Goal: Task Accomplishment & Management: Manage account settings

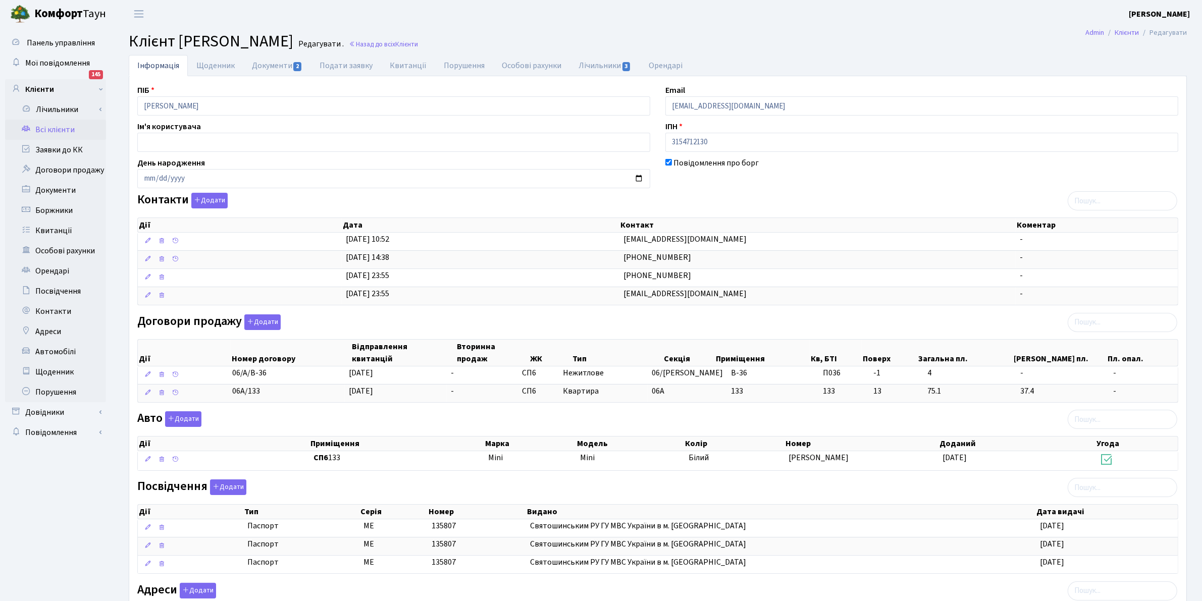
click at [44, 128] on link "Всі клієнти" at bounding box center [55, 130] width 101 height 20
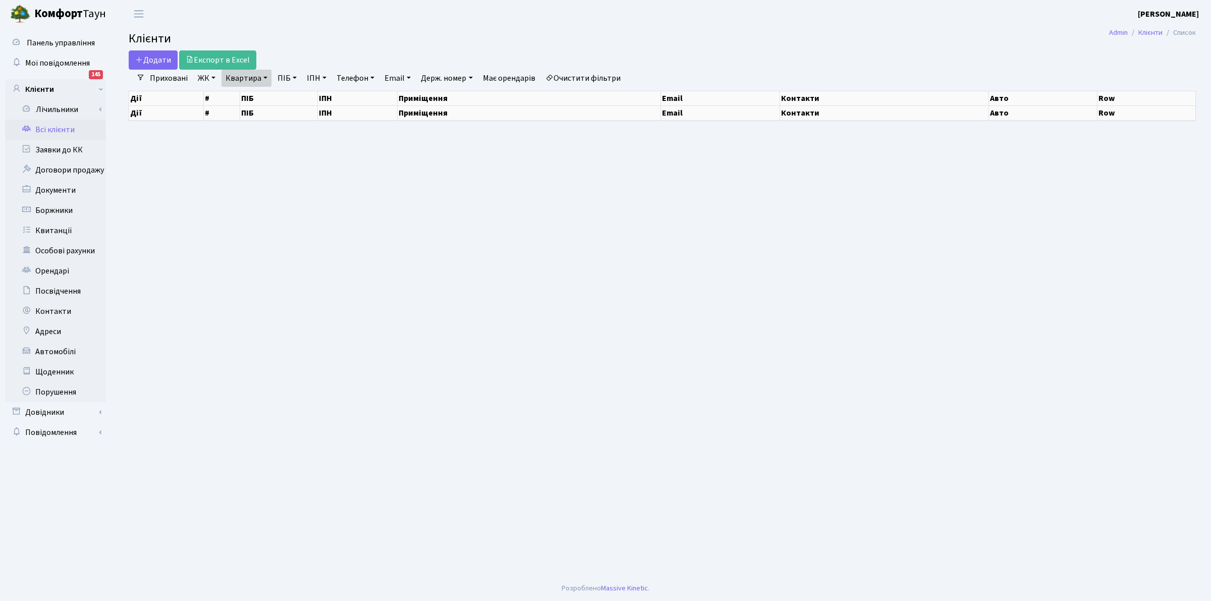
click at [587, 76] on link "Очистити фільтри" at bounding box center [583, 78] width 83 height 17
select select "25"
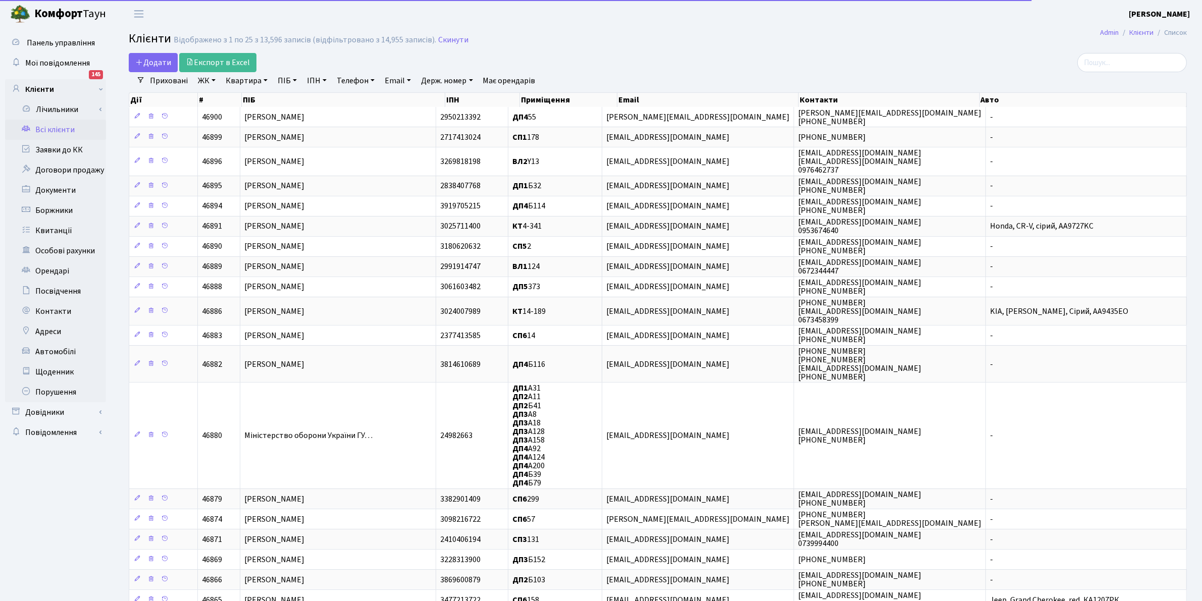
click at [283, 81] on link "ПІБ" at bounding box center [287, 80] width 27 height 17
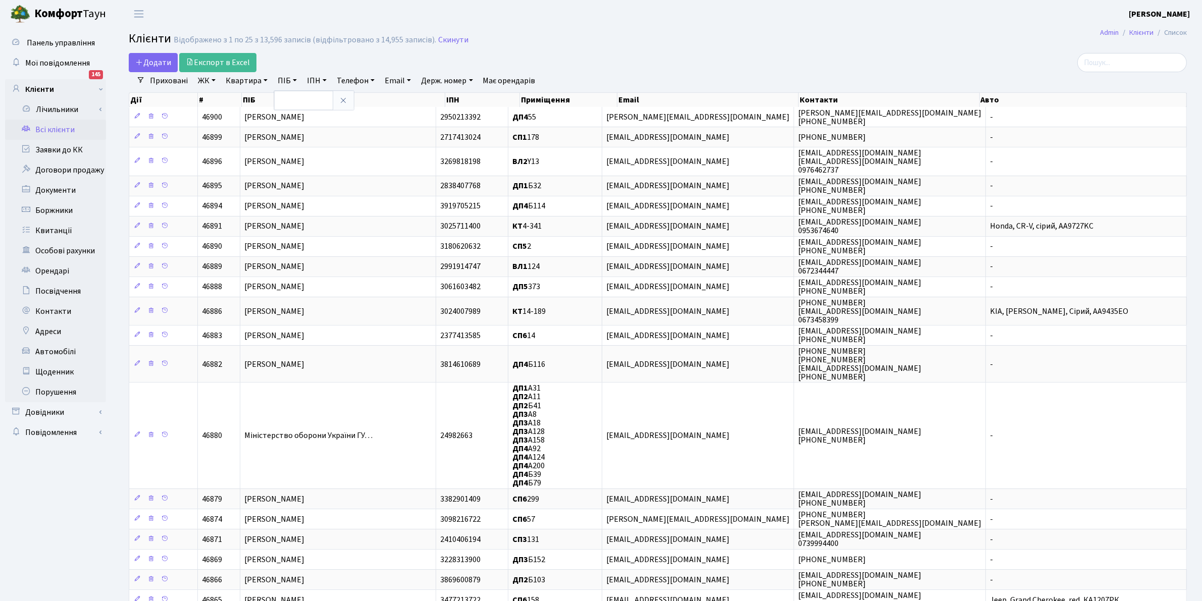
click at [255, 79] on link "Квартира" at bounding box center [247, 80] width 50 height 17
type input "105-19"
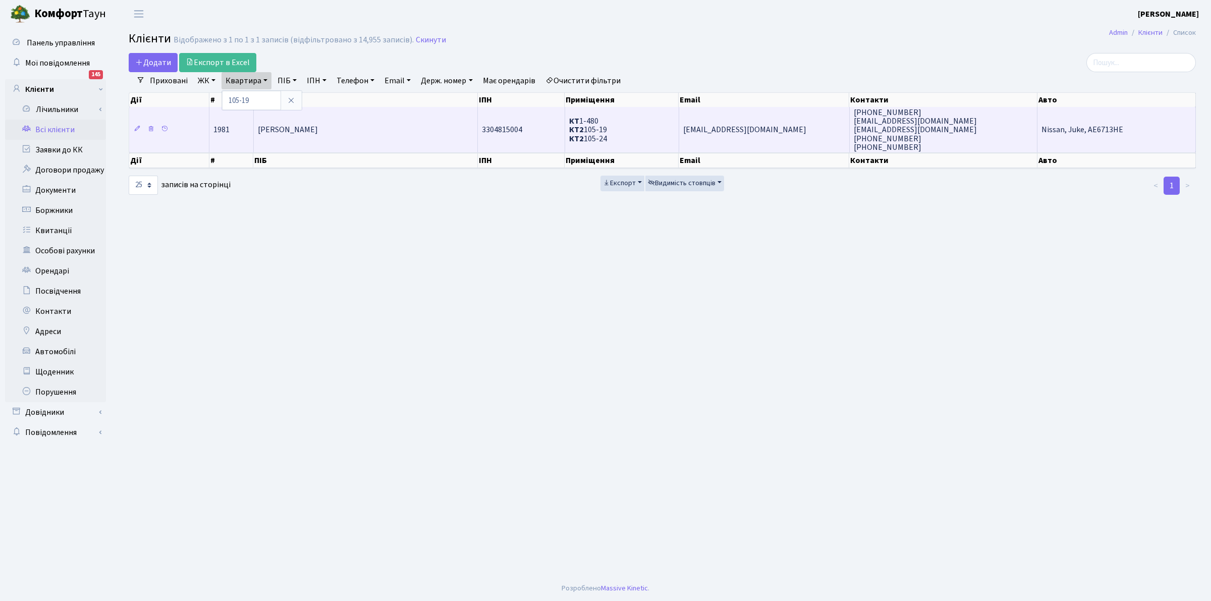
click at [283, 129] on span "Гапонюк Марина Володимирівна" at bounding box center [288, 130] width 60 height 11
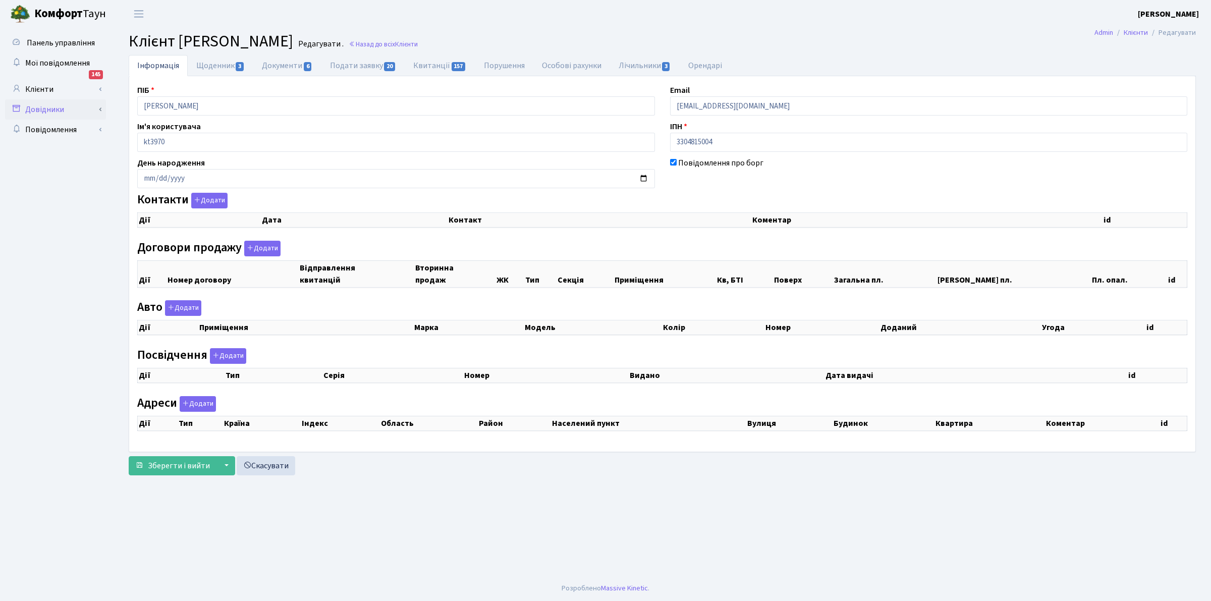
click at [104, 111] on div "Панель управління Мої повідомлення 145 Клієнти Лічильники" at bounding box center [605, 302] width 1211 height 548
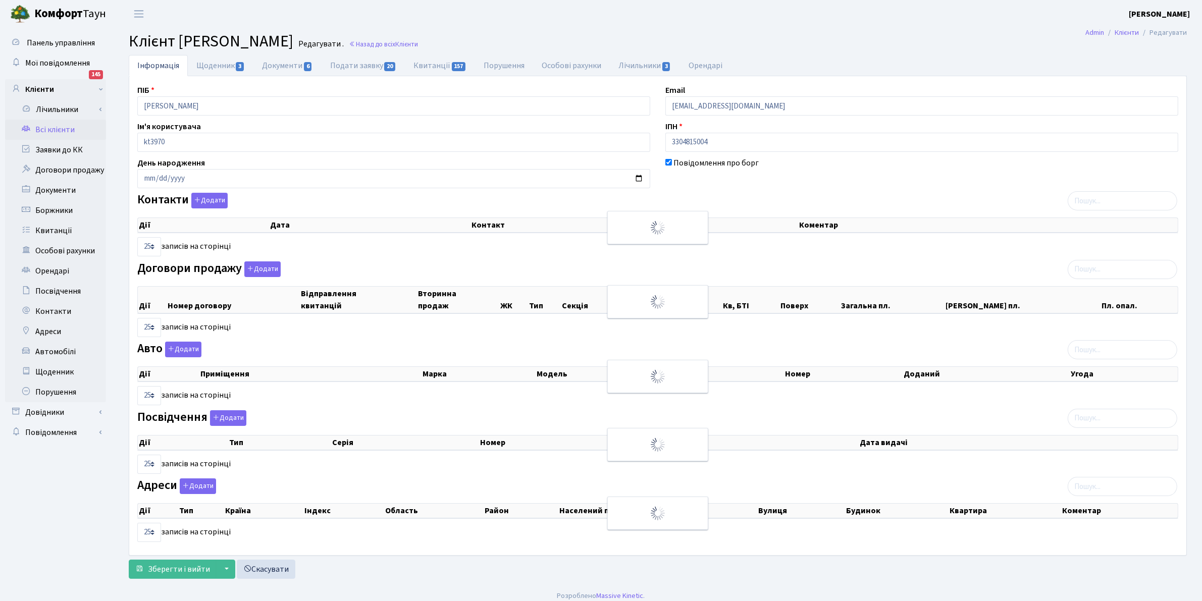
checkbox input "true"
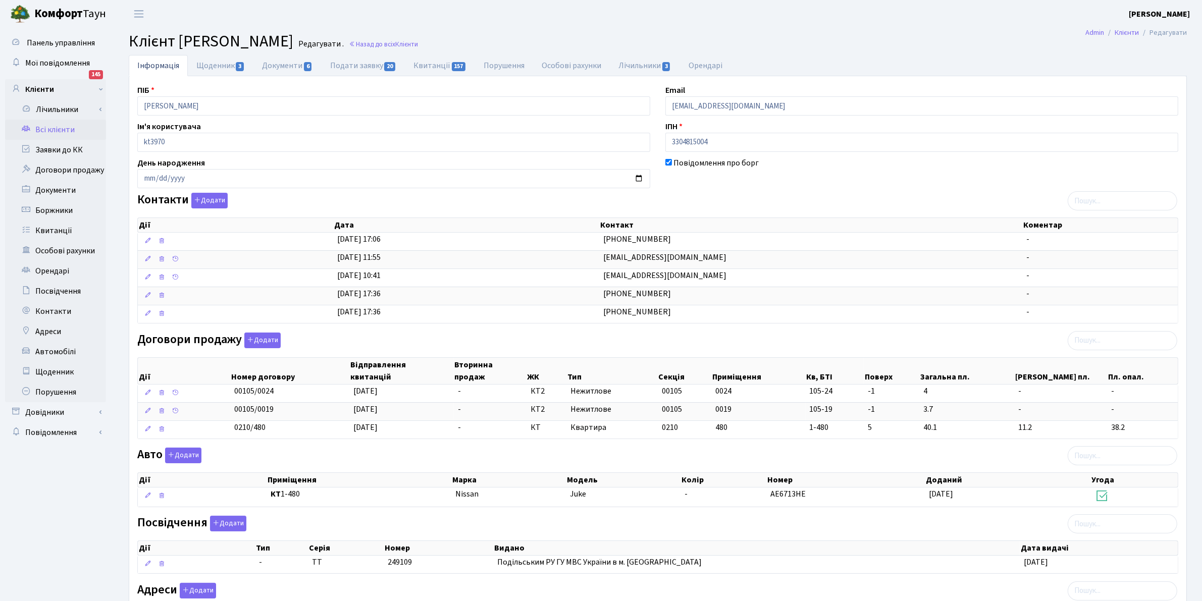
click at [59, 130] on link "Всі клієнти" at bounding box center [55, 130] width 101 height 20
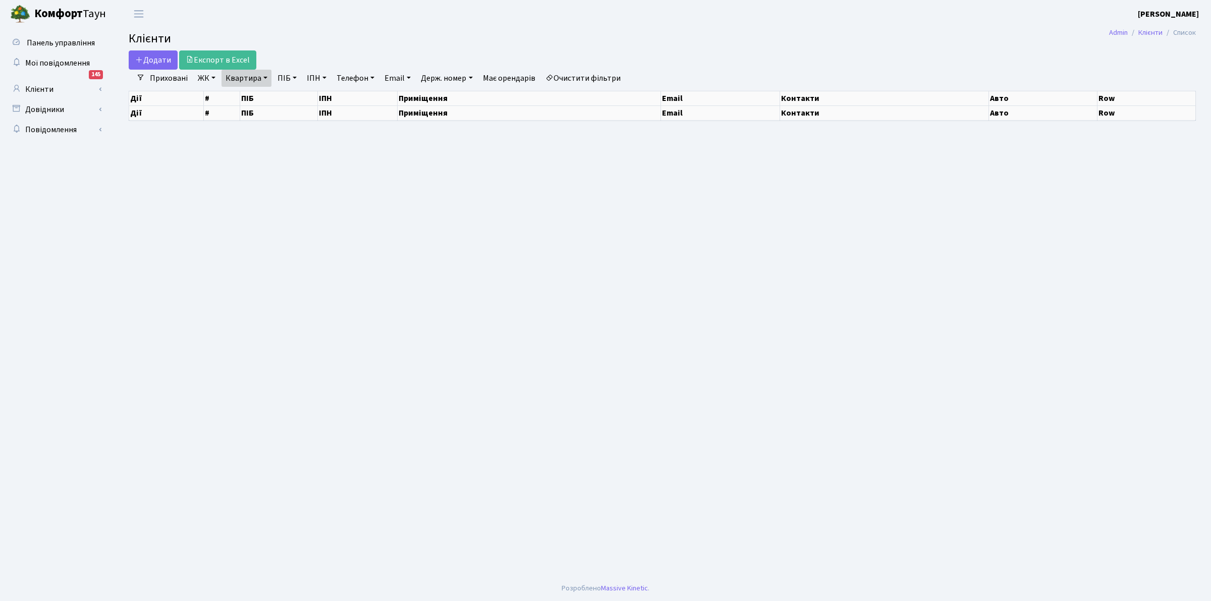
click at [566, 80] on link "Очистити фільтри" at bounding box center [583, 78] width 83 height 17
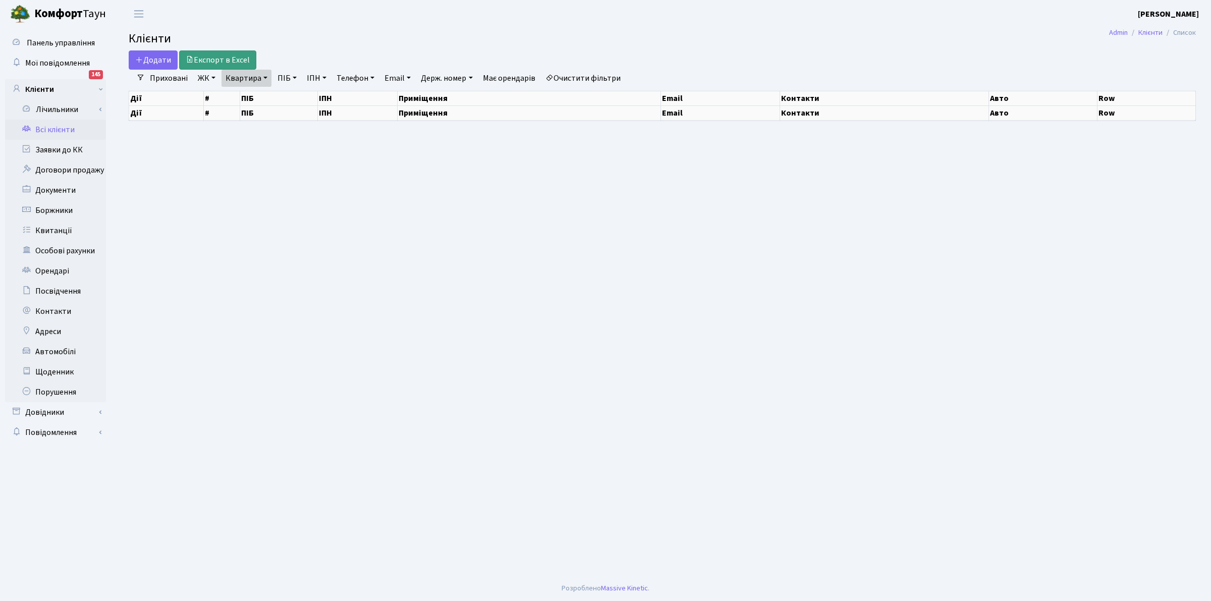
select select "25"
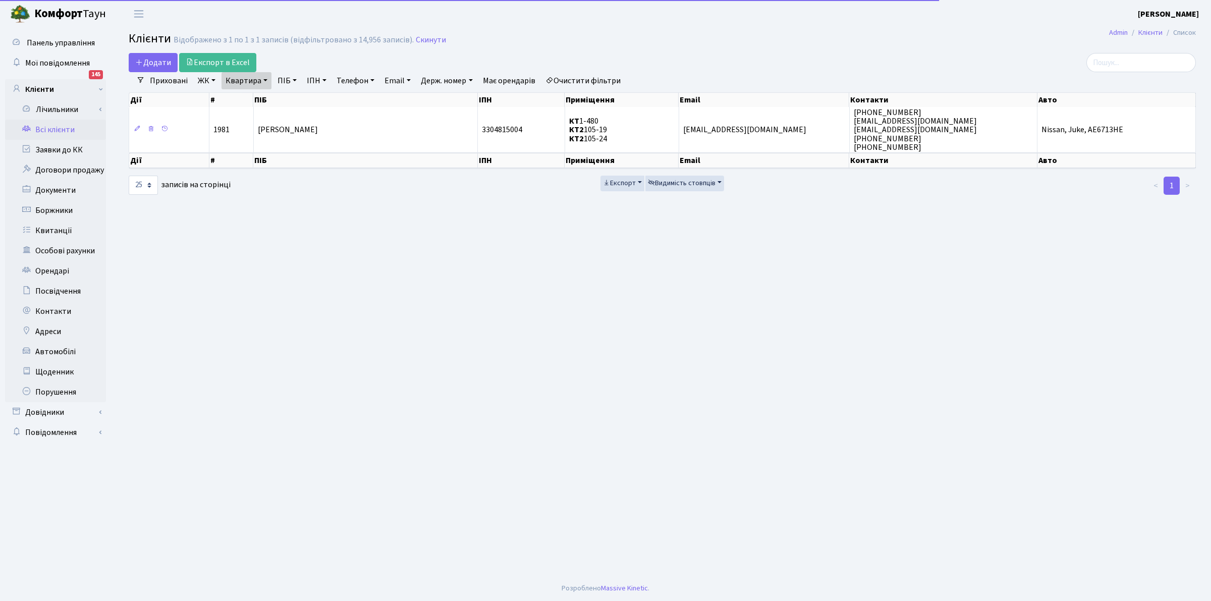
click at [240, 76] on link "Квартира" at bounding box center [247, 80] width 50 height 17
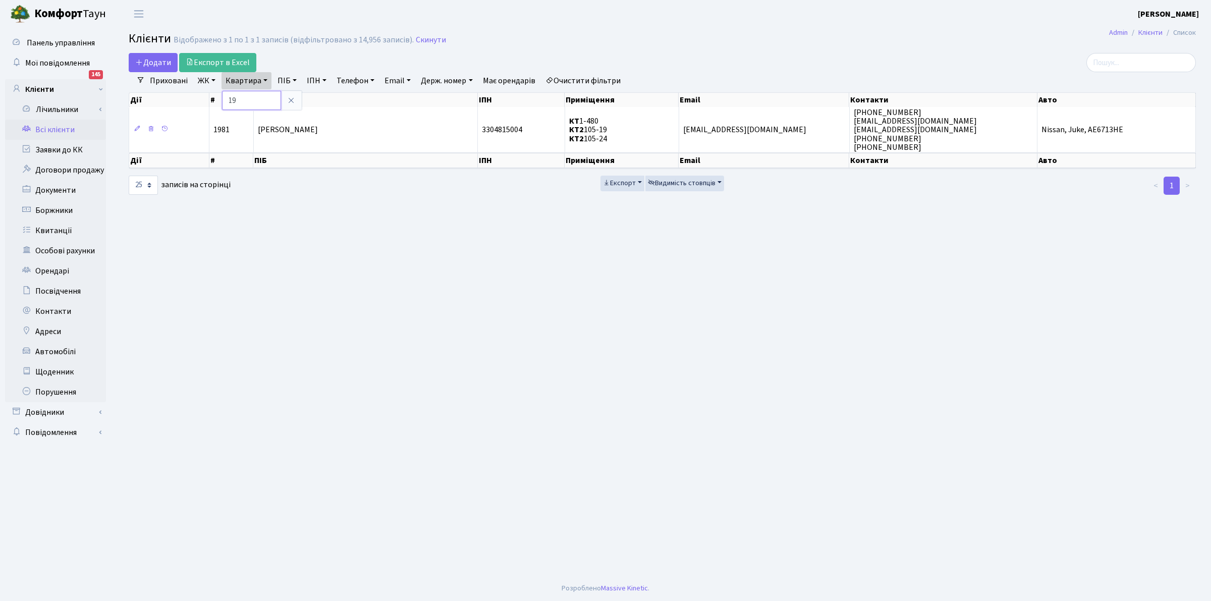
type input "9"
type input "1"
type input "402-11"
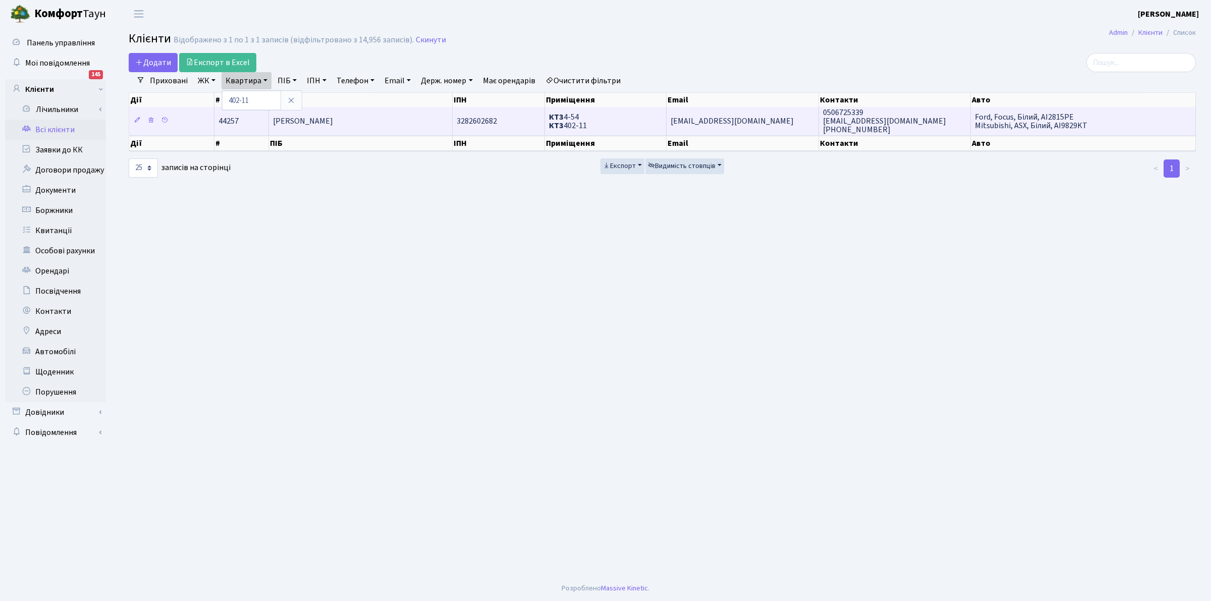
click at [308, 111] on td "[PERSON_NAME]" at bounding box center [361, 121] width 184 height 28
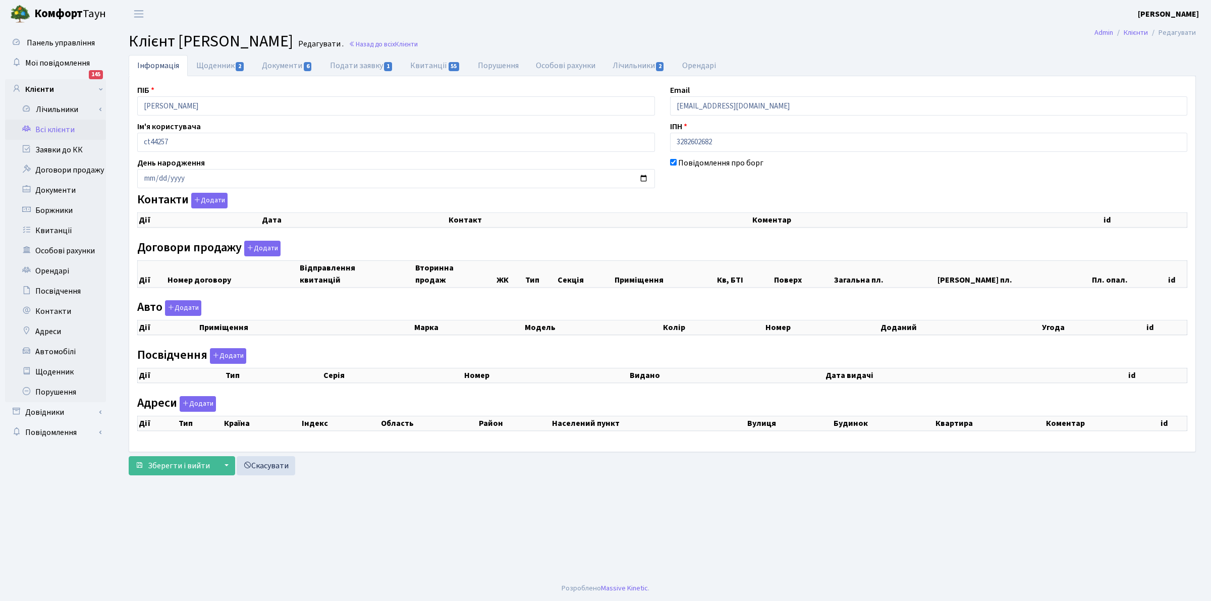
click at [236, 96] on div "ПІБ [PERSON_NAME]" at bounding box center [396, 99] width 533 height 31
select select "25"
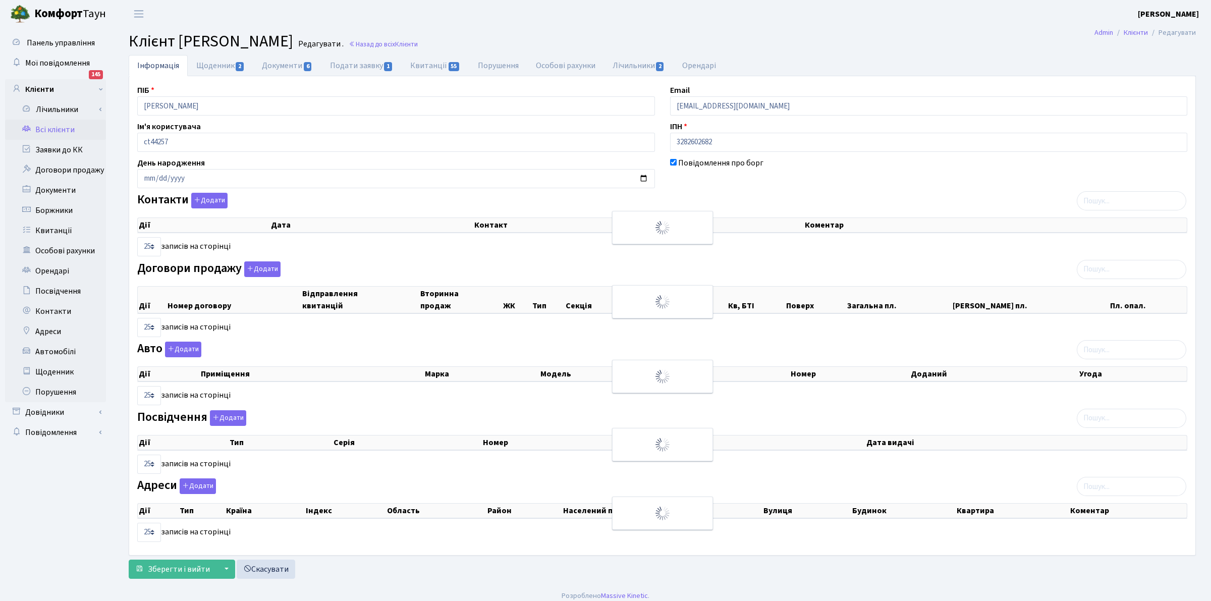
checkbox input "true"
click at [233, 107] on input "Сацька Юлія Анатоліївна" at bounding box center [393, 105] width 513 height 19
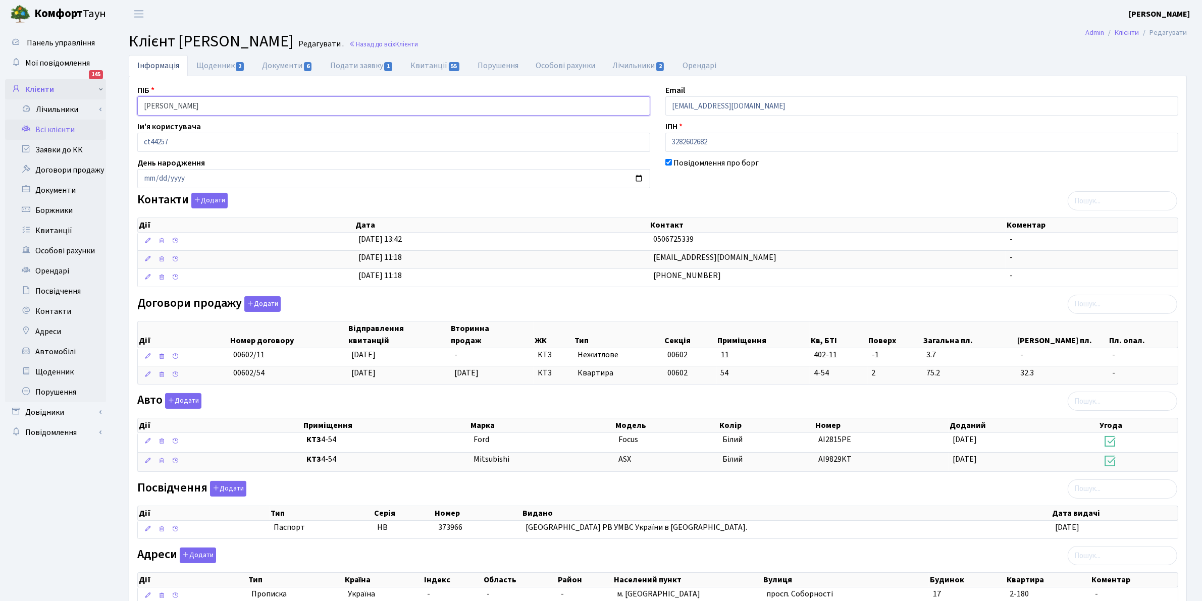
drag, startPoint x: 233, startPoint y: 107, endPoint x: 71, endPoint y: 92, distance: 162.3
click at [71, 92] on div "Панель управління Мої повідомлення 145 Клієнти Лічильники" at bounding box center [601, 339] width 1202 height 623
click at [48, 124] on link "Всі клієнти" at bounding box center [55, 130] width 101 height 20
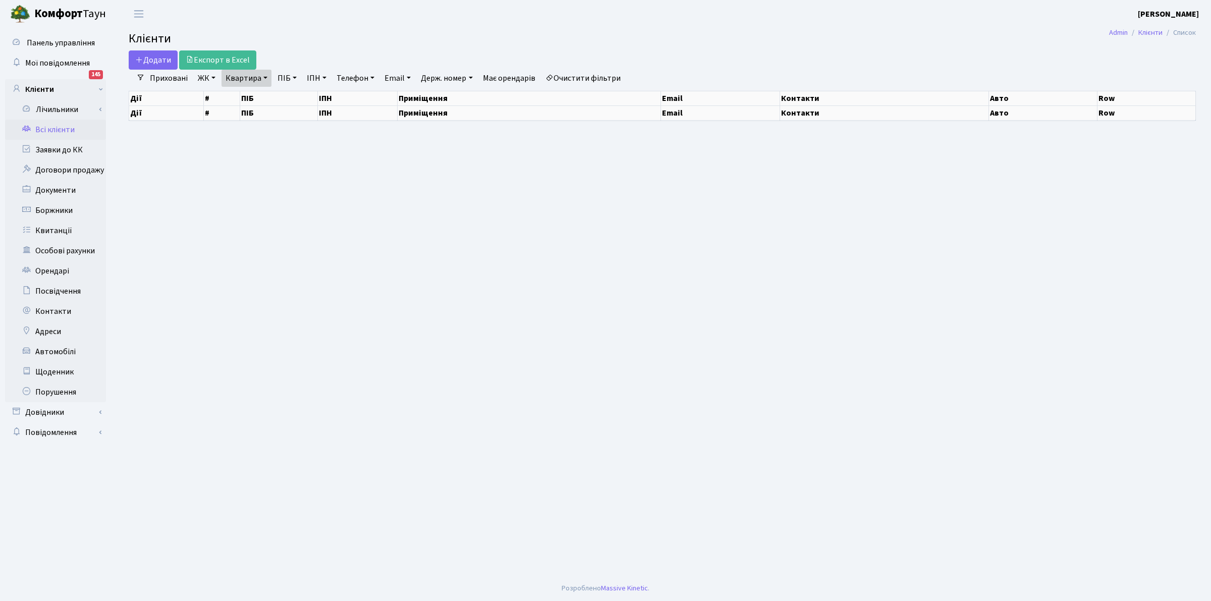
select select "25"
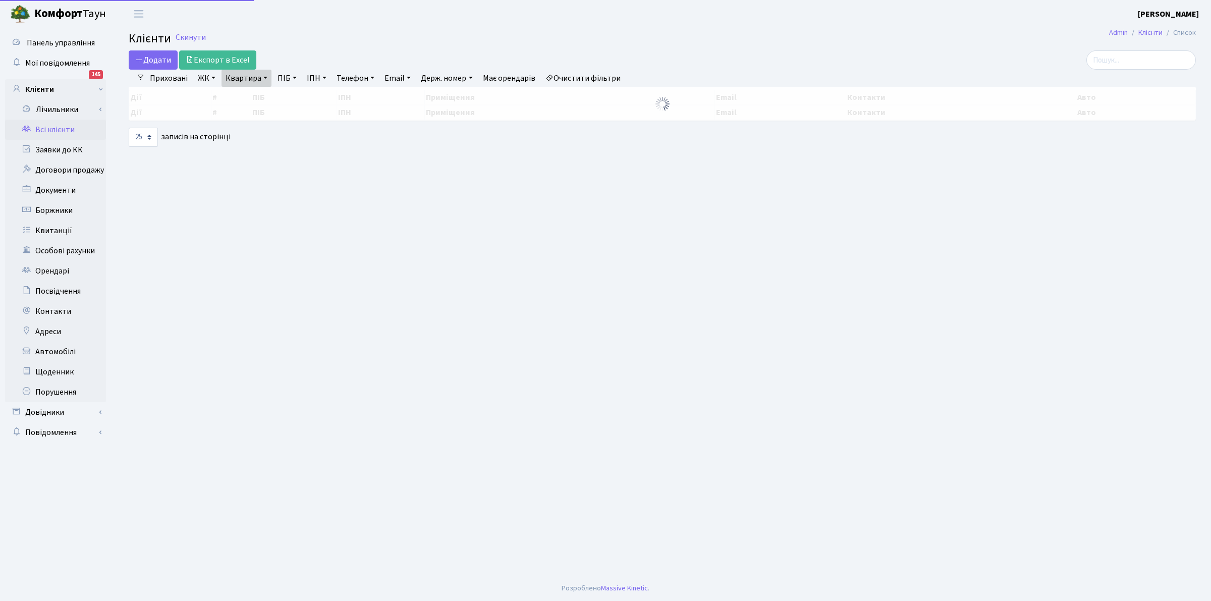
click at [245, 78] on link "Квартира" at bounding box center [247, 78] width 50 height 17
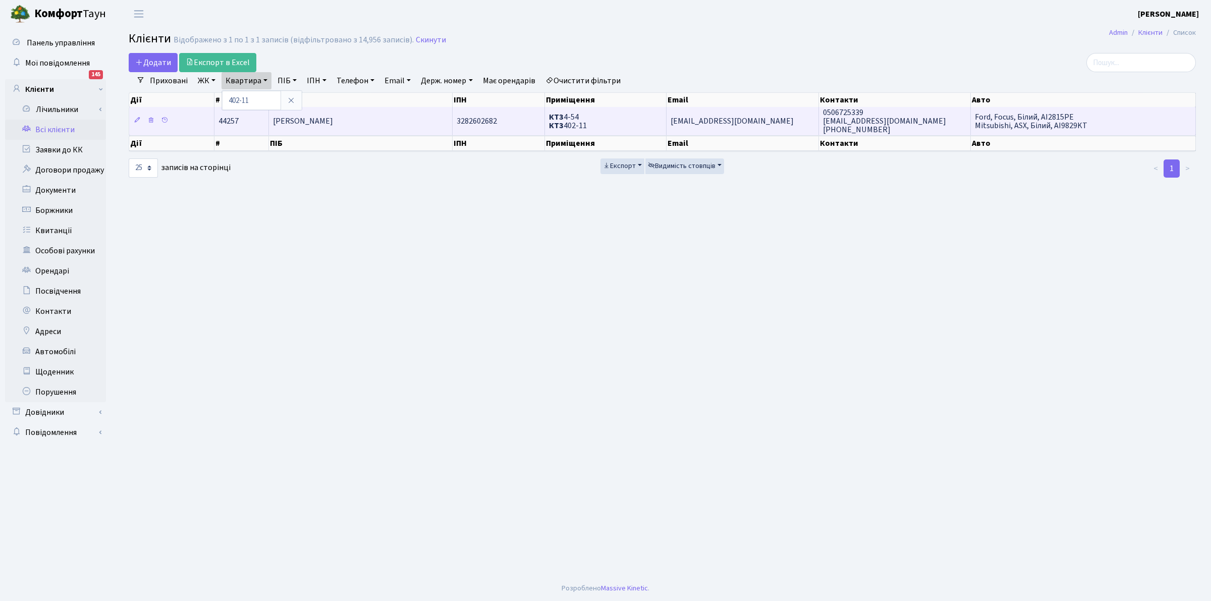
click at [306, 123] on span "[PERSON_NAME]" at bounding box center [303, 121] width 60 height 11
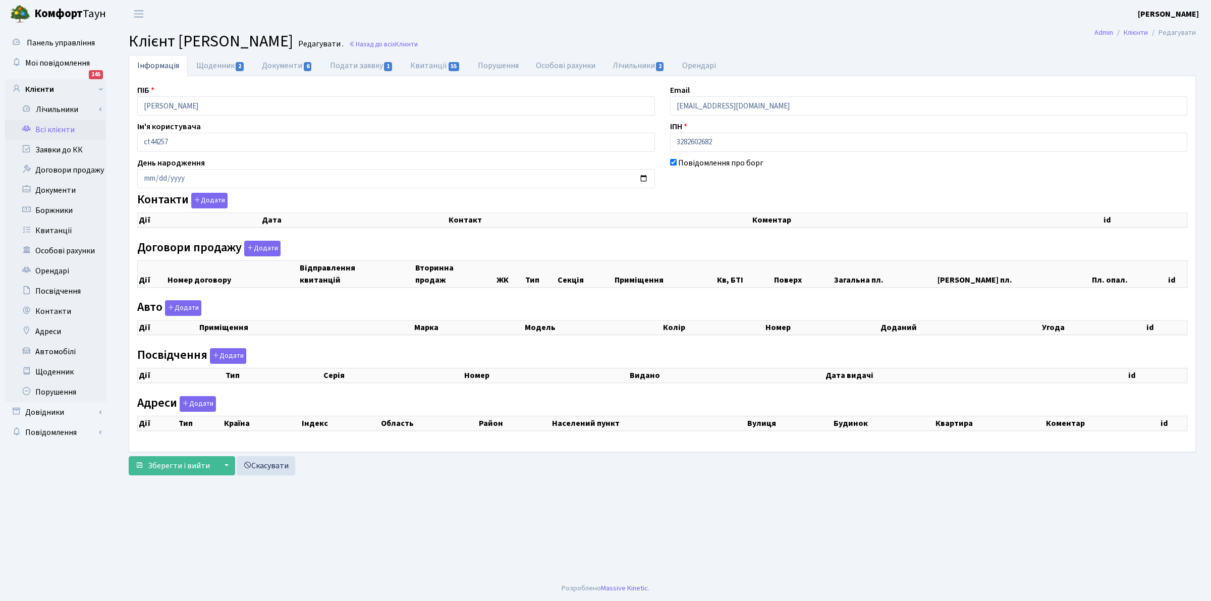
checkbox input "true"
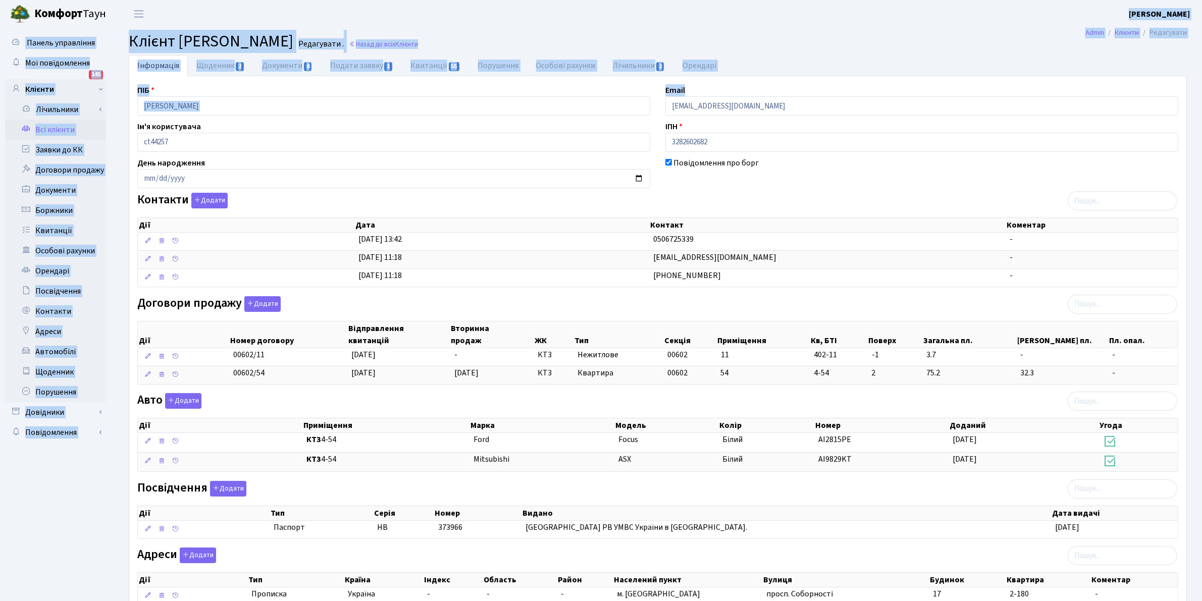
drag, startPoint x: 913, startPoint y: 44, endPoint x: 981, endPoint y: -14, distance: 88.7
click at [981, 0] on html "[PERSON_NAME] [PERSON_NAME] Мій обліковий запис Вийти Панель управління Мої пов…" at bounding box center [601, 338] width 1202 height 676
click at [374, 98] on input "[PERSON_NAME]" at bounding box center [393, 105] width 513 height 19
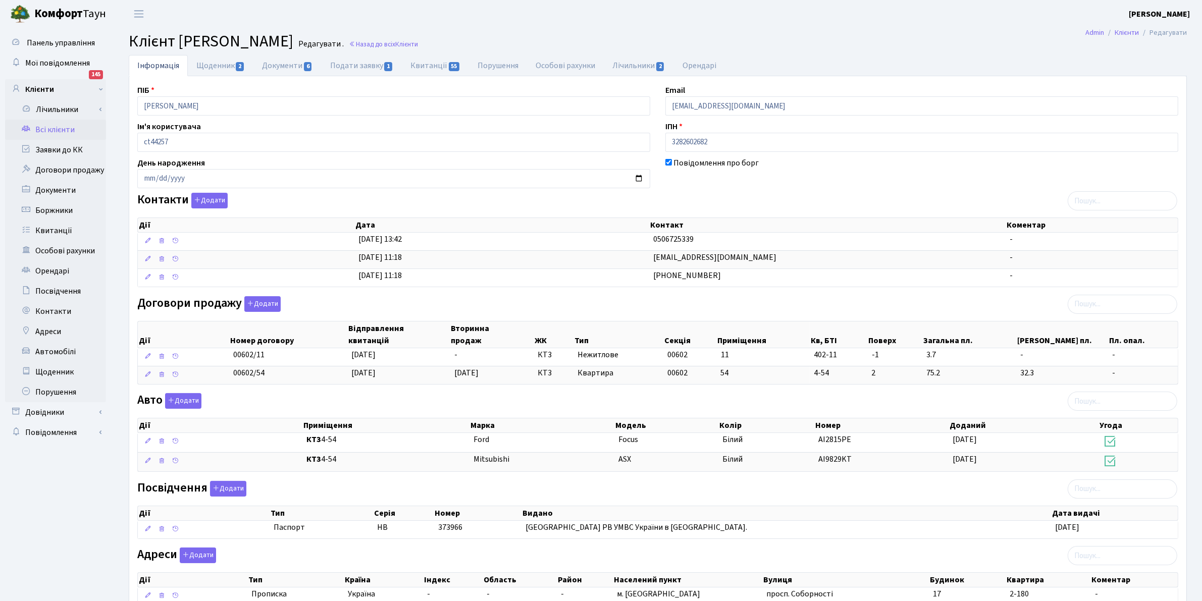
click at [48, 127] on link "Всі клієнти" at bounding box center [55, 130] width 101 height 20
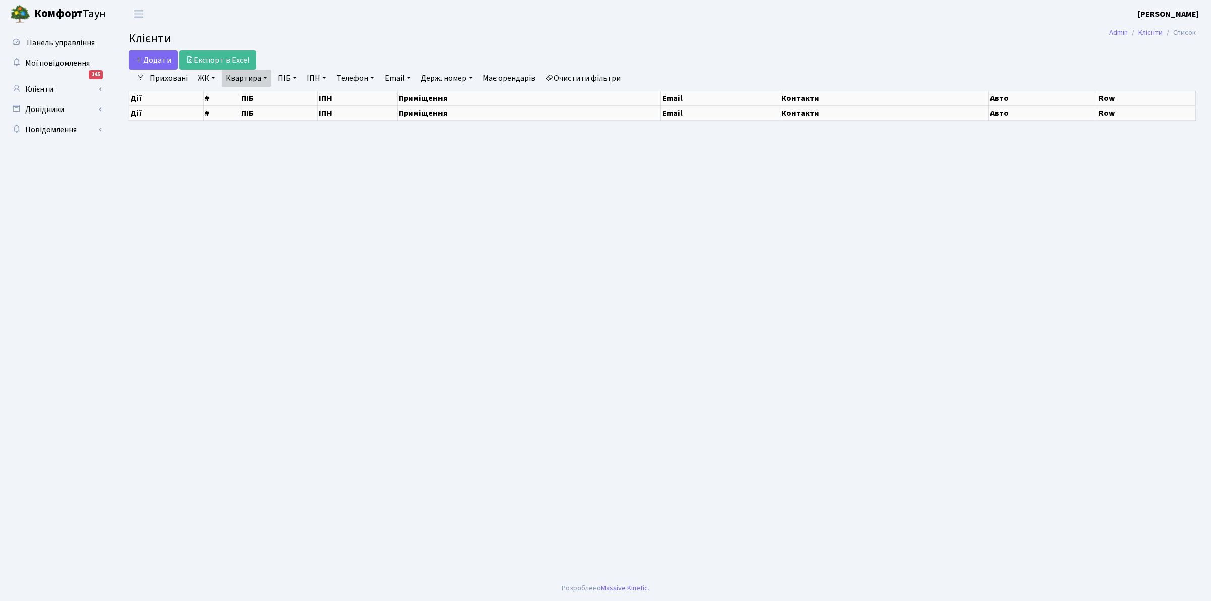
click at [596, 81] on link "Очистити фільтри" at bounding box center [583, 78] width 83 height 17
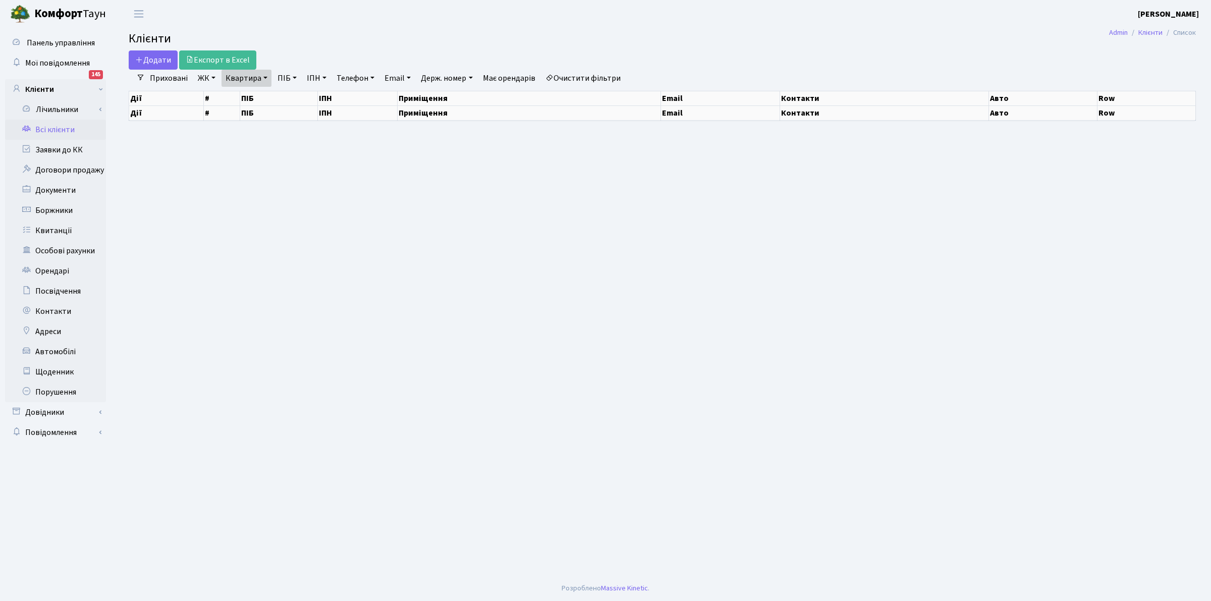
select select "25"
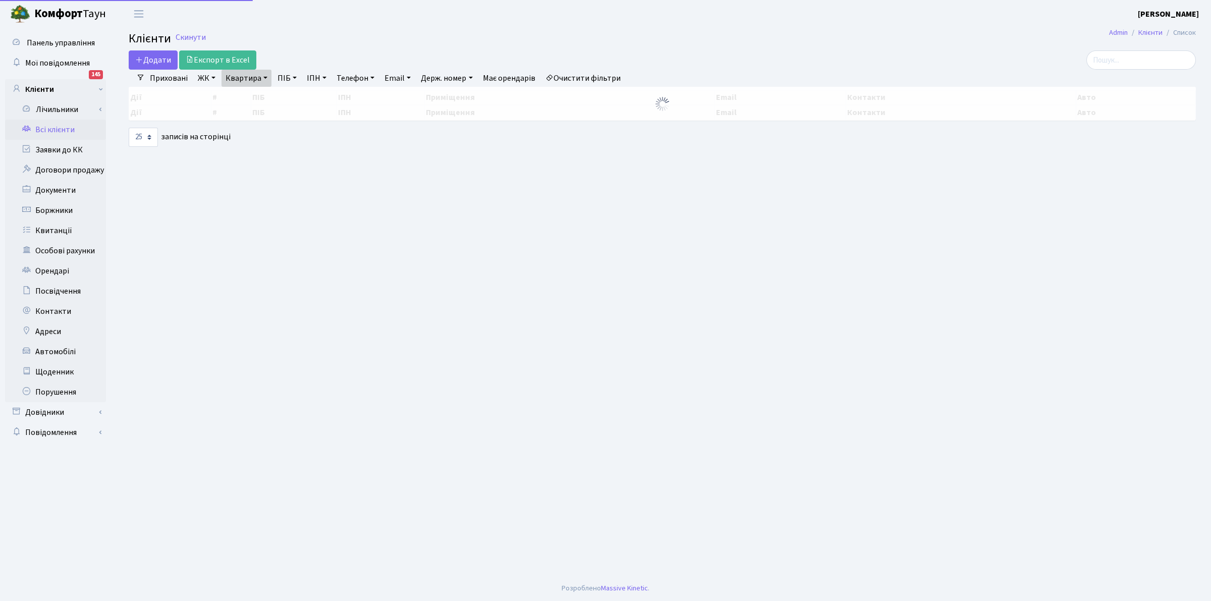
click at [241, 78] on link "Квартира" at bounding box center [247, 78] width 50 height 17
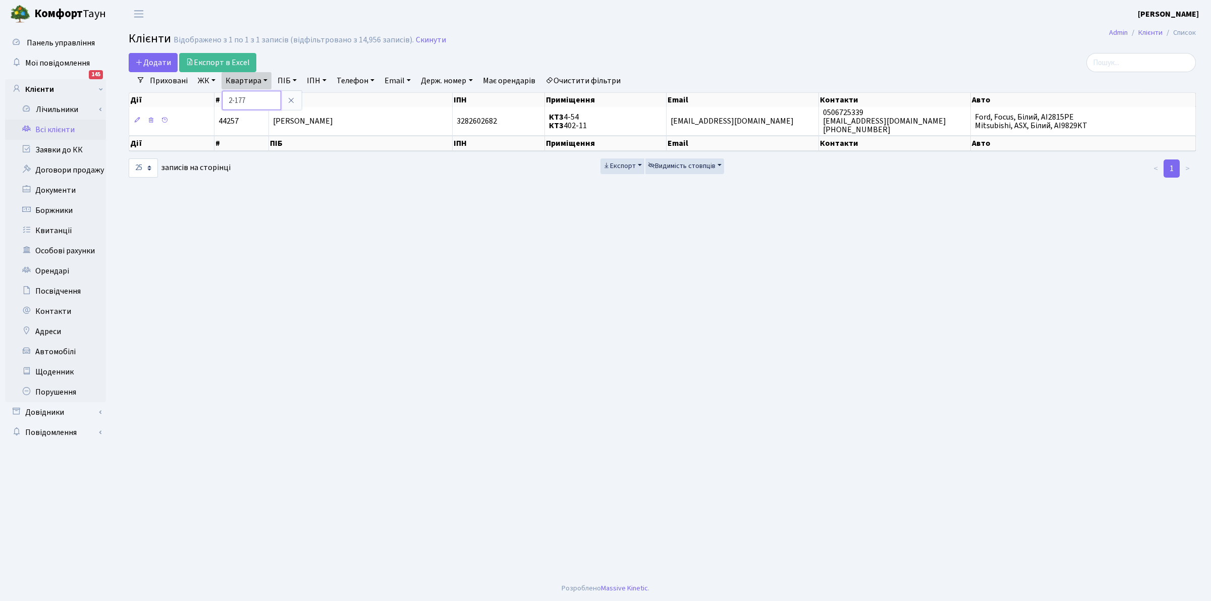
type input "2-177"
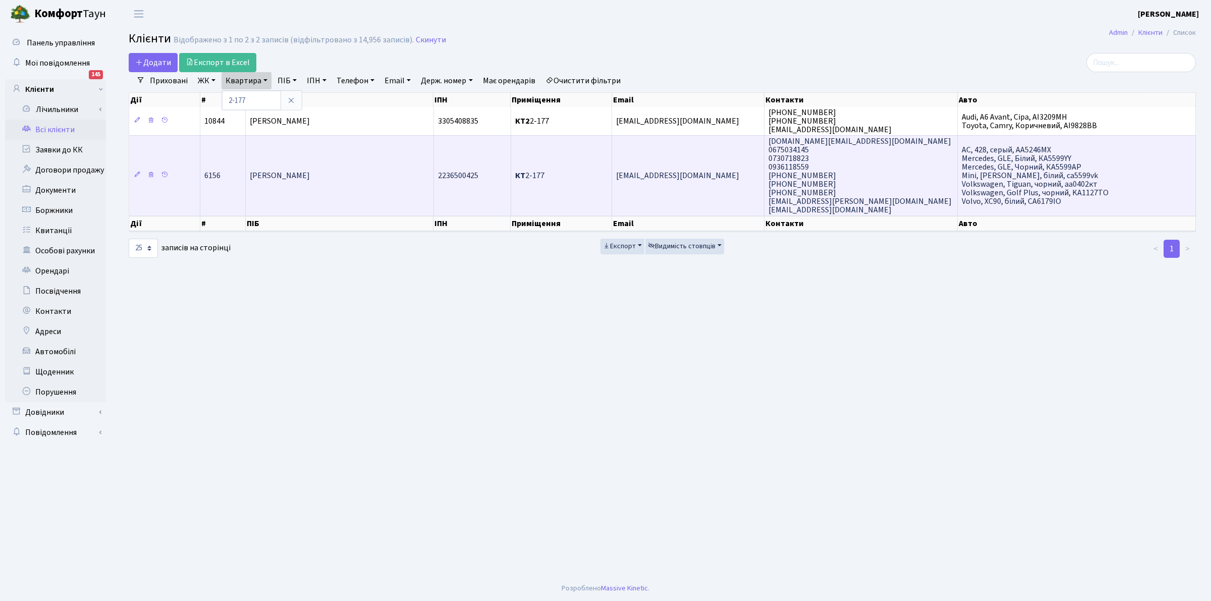
click at [280, 172] on span "[PERSON_NAME]" at bounding box center [280, 175] width 60 height 11
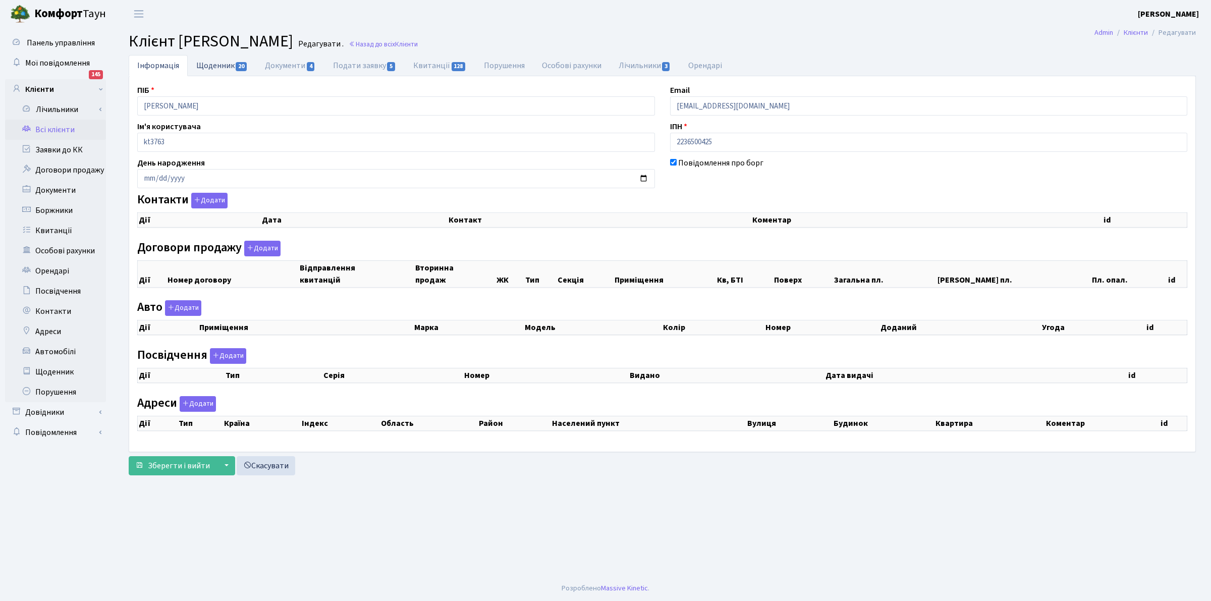
click at [217, 61] on link "Щоденник 20" at bounding box center [222, 65] width 69 height 21
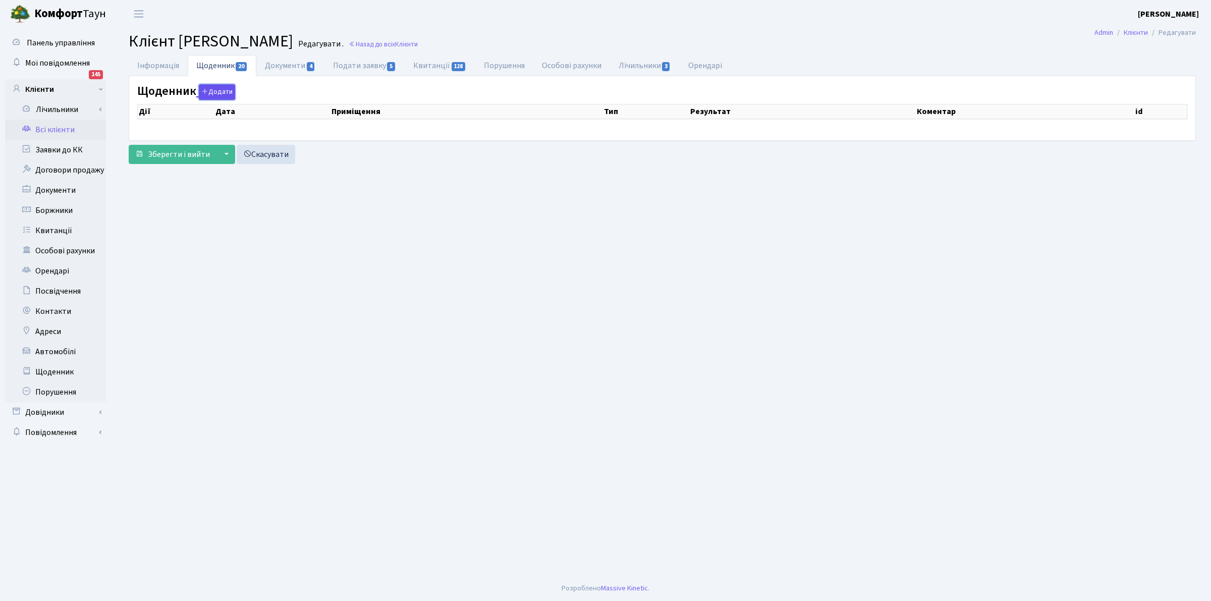
click at [208, 96] on button "Додати" at bounding box center [217, 92] width 36 height 16
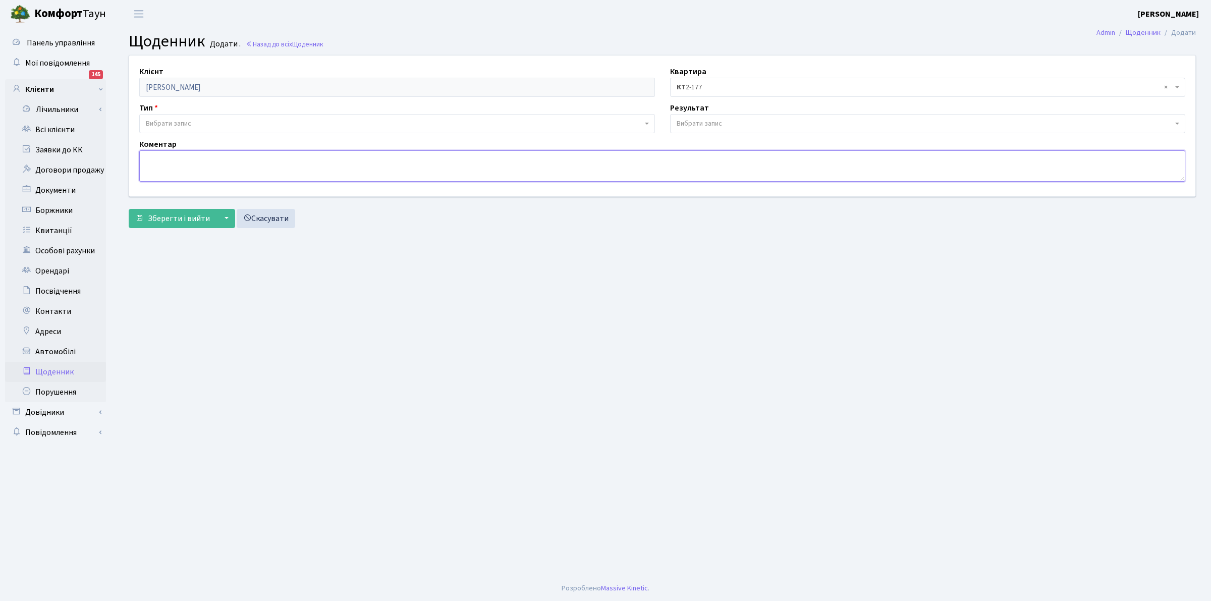
click at [153, 167] on textarea at bounding box center [662, 165] width 1046 height 31
click at [698, 123] on span "Вибрати запис" at bounding box center [699, 124] width 45 height 10
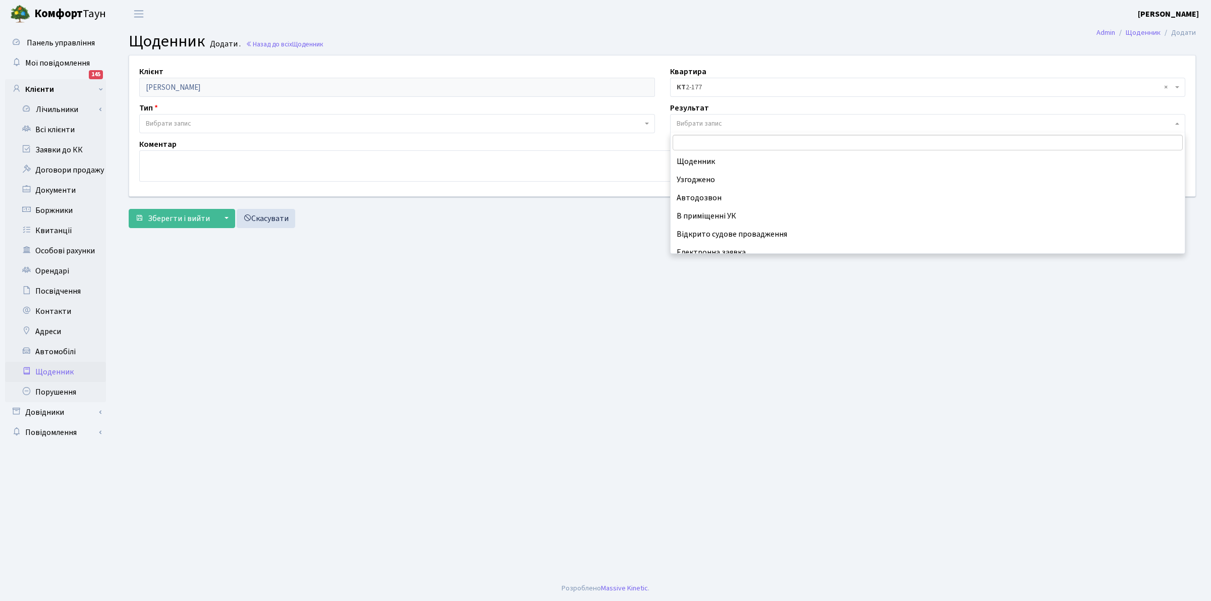
scroll to position [62, 0]
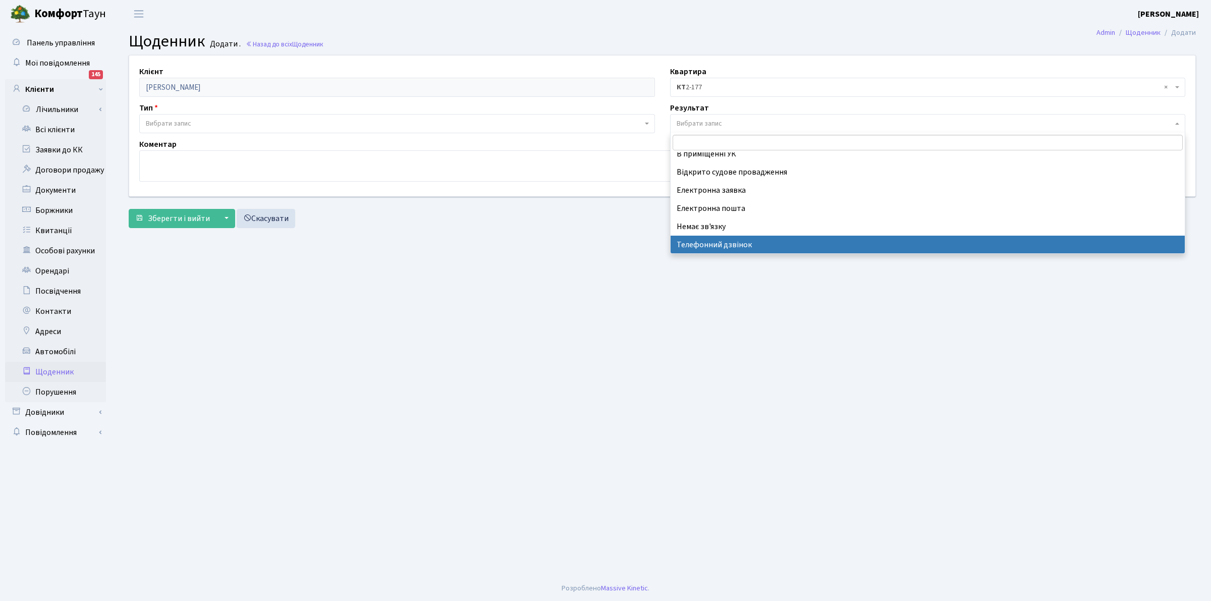
select select "196"
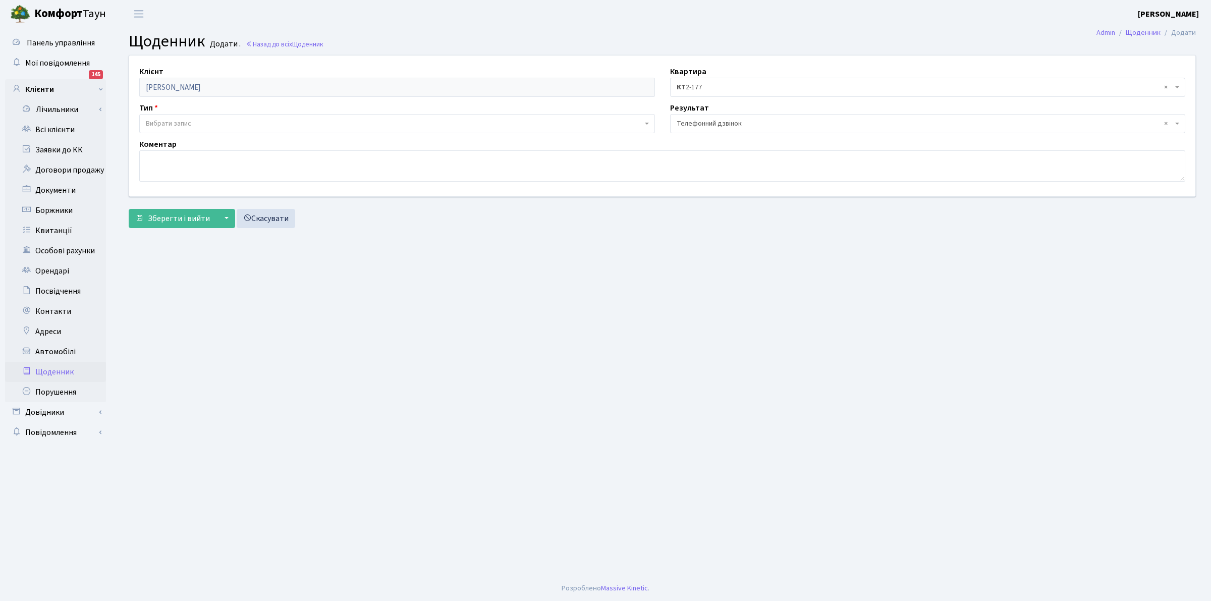
click at [178, 144] on div "Коментар" at bounding box center [662, 159] width 1061 height 43
click at [172, 160] on textarea at bounding box center [662, 165] width 1046 height 31
drag, startPoint x: 355, startPoint y: 165, endPoint x: 0, endPoint y: 75, distance: 366.1
click at [0, 75] on div "Панель управління Мої повідомлення 145 Клієнти Лічильники" at bounding box center [605, 302] width 1211 height 548
type textarea "[DATE] р. зателефонували, обіцяли закрити борг."
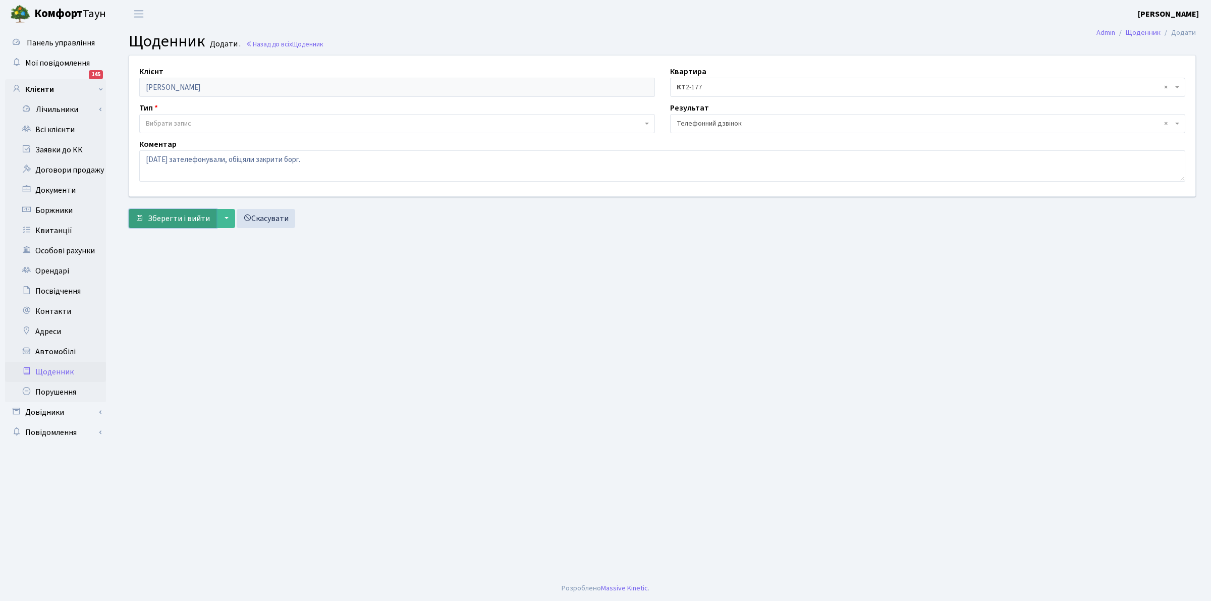
click at [197, 221] on span "Зберегти і вийти" at bounding box center [179, 218] width 62 height 11
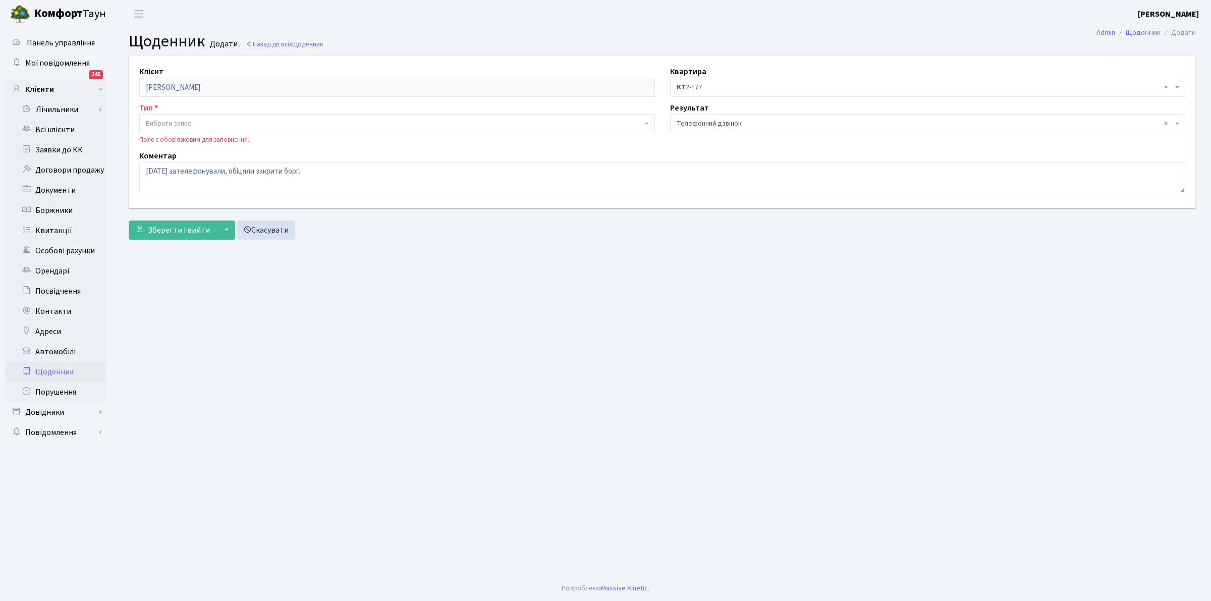
click at [177, 119] on span "Вибрати запис" at bounding box center [168, 124] width 45 height 10
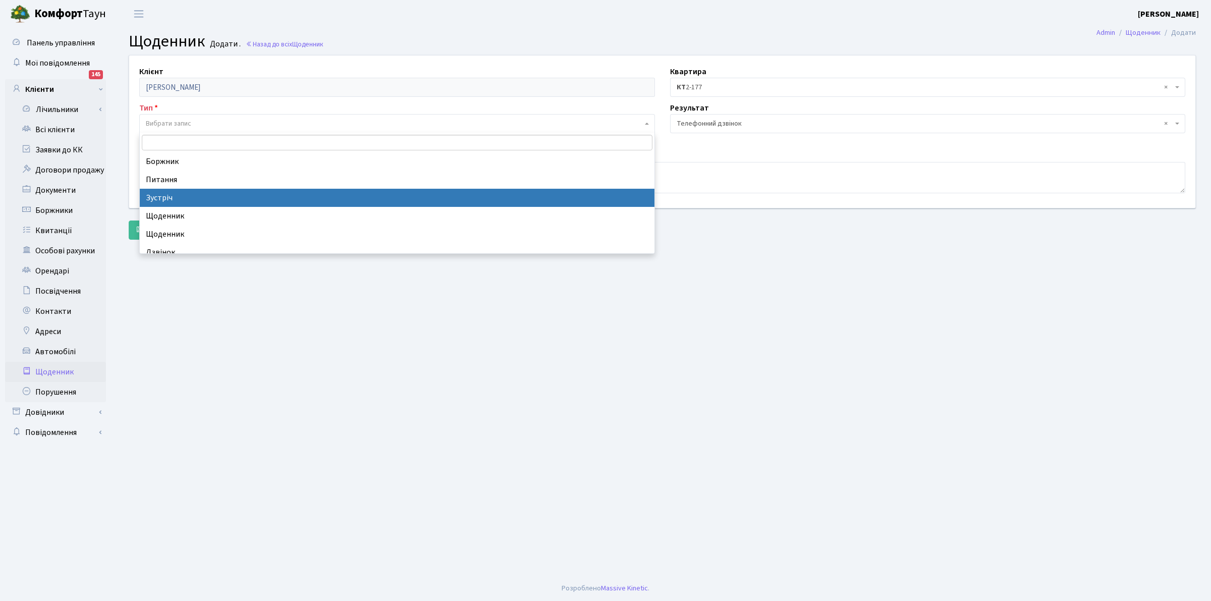
scroll to position [44, 0]
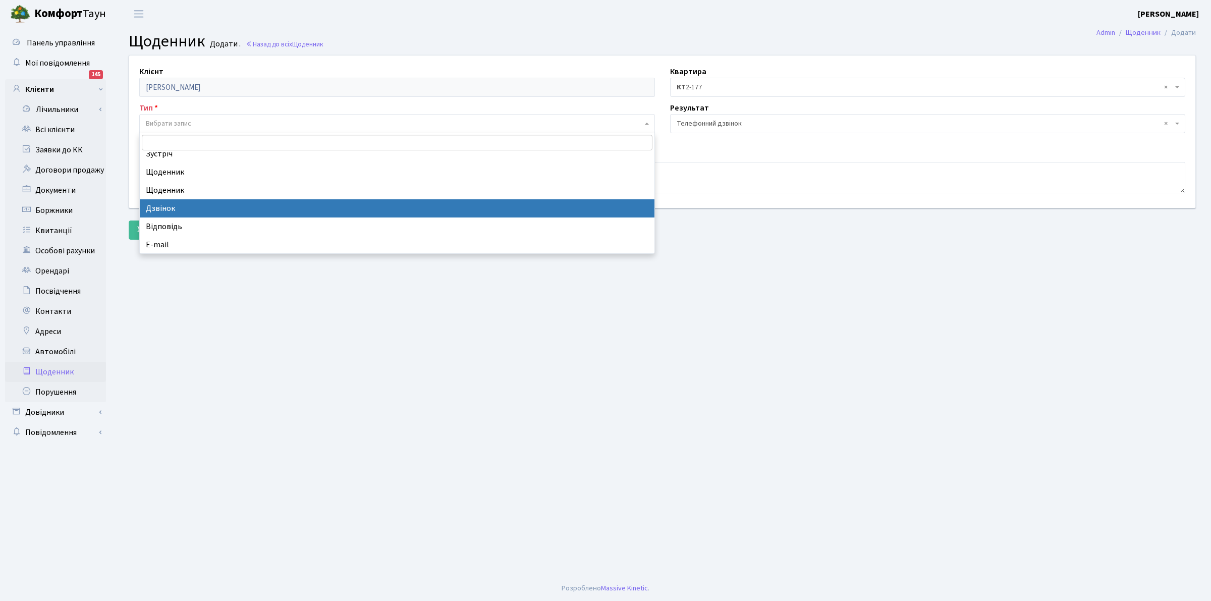
select select "7"
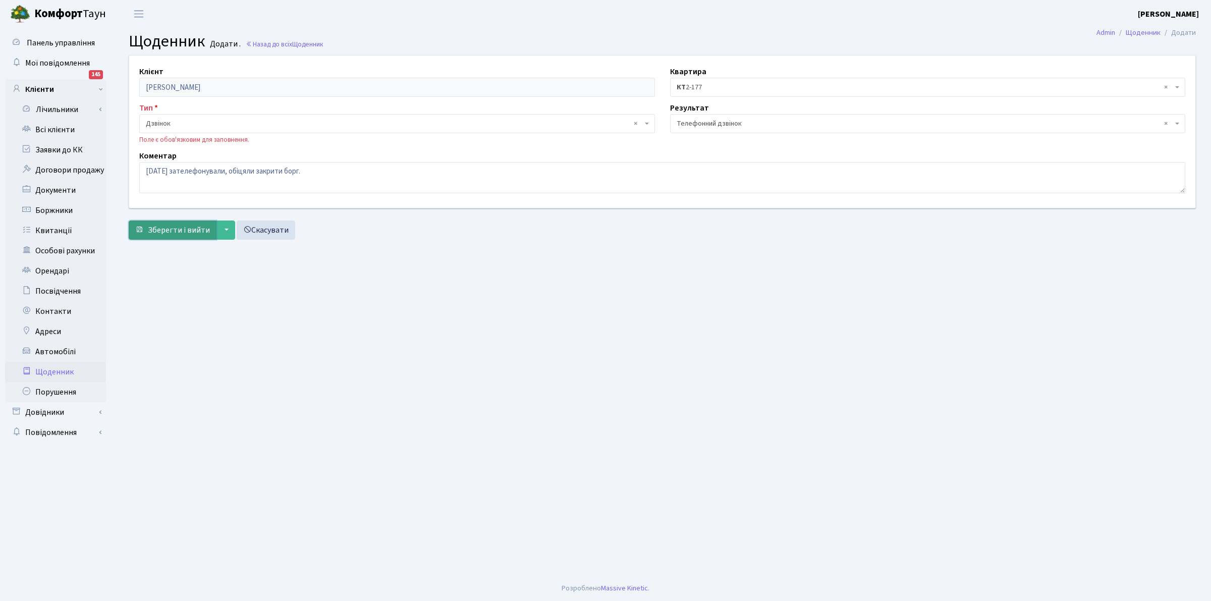
click at [178, 236] on span "Зберегти і вийти" at bounding box center [179, 230] width 62 height 11
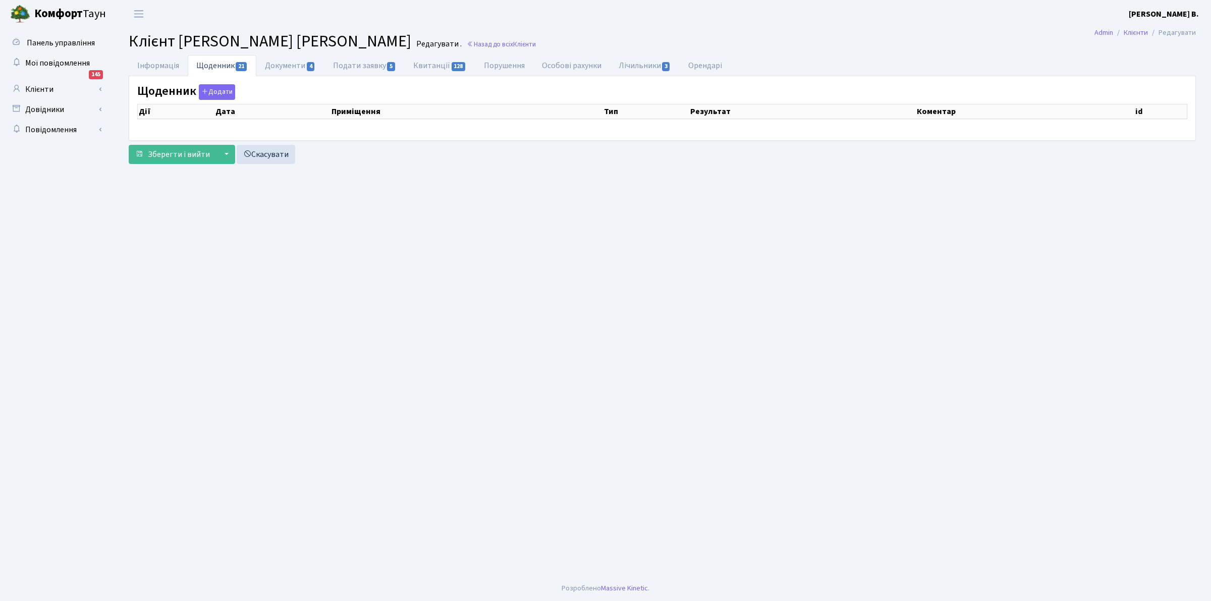
click at [213, 69] on link "Щоденник 21" at bounding box center [222, 65] width 69 height 21
click at [208, 64] on link "Щоденник 21" at bounding box center [222, 65] width 69 height 21
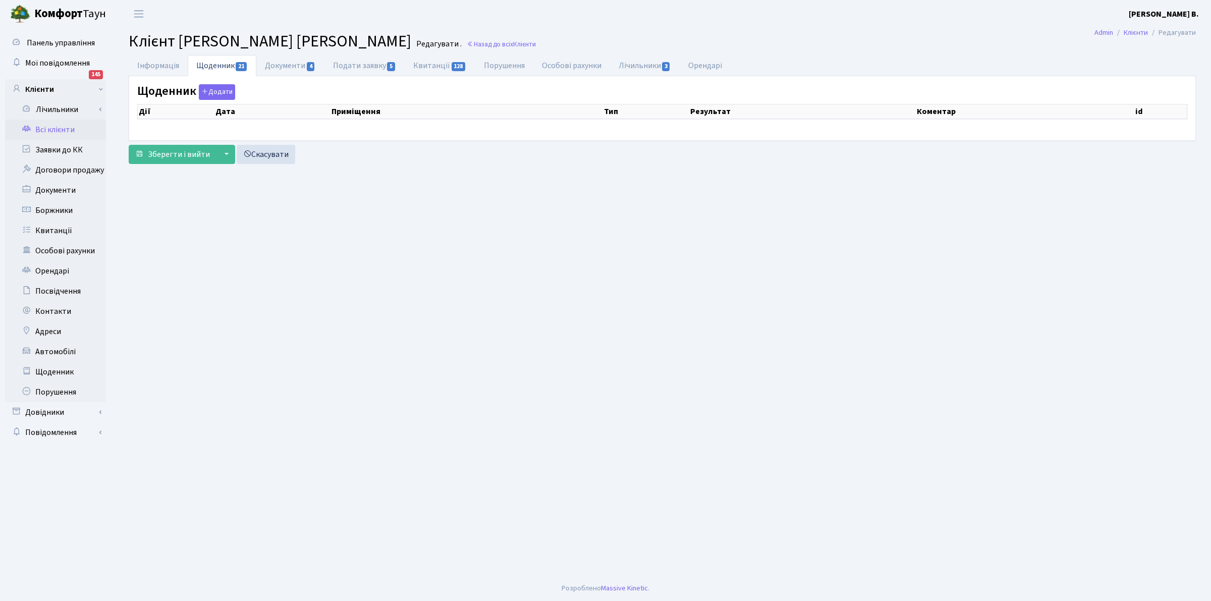
click at [221, 66] on link "Щоденник 21" at bounding box center [222, 65] width 69 height 21
click at [477, 404] on main "Admin Клієнти Редагувати Клієнт Ржавська Ірина Олександрівна Редагувати . Назад…" at bounding box center [663, 302] width 1098 height 548
select select "25"
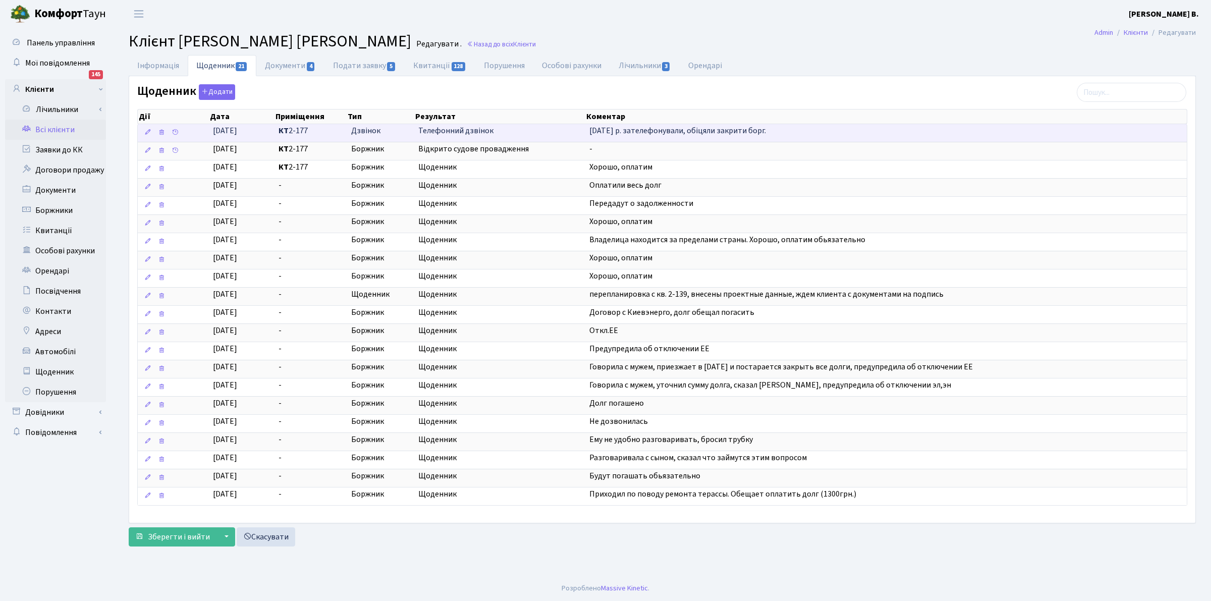
click at [364, 130] on span "Дзвінок" at bounding box center [380, 131] width 59 height 12
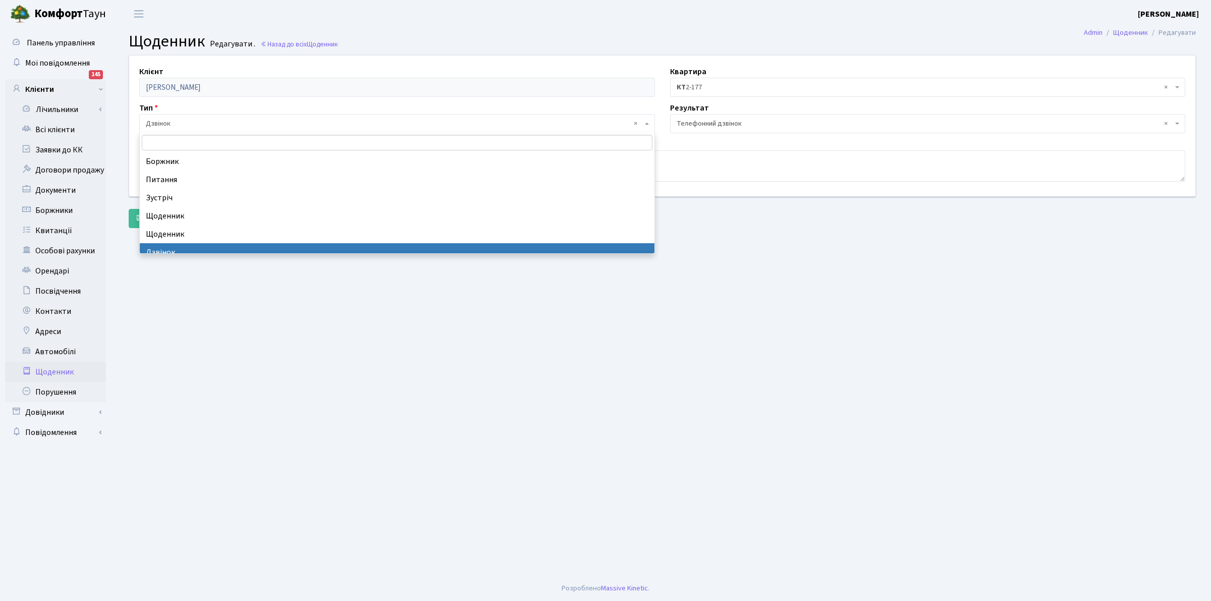
click at [174, 125] on span "× Дзвінок" at bounding box center [394, 124] width 497 height 10
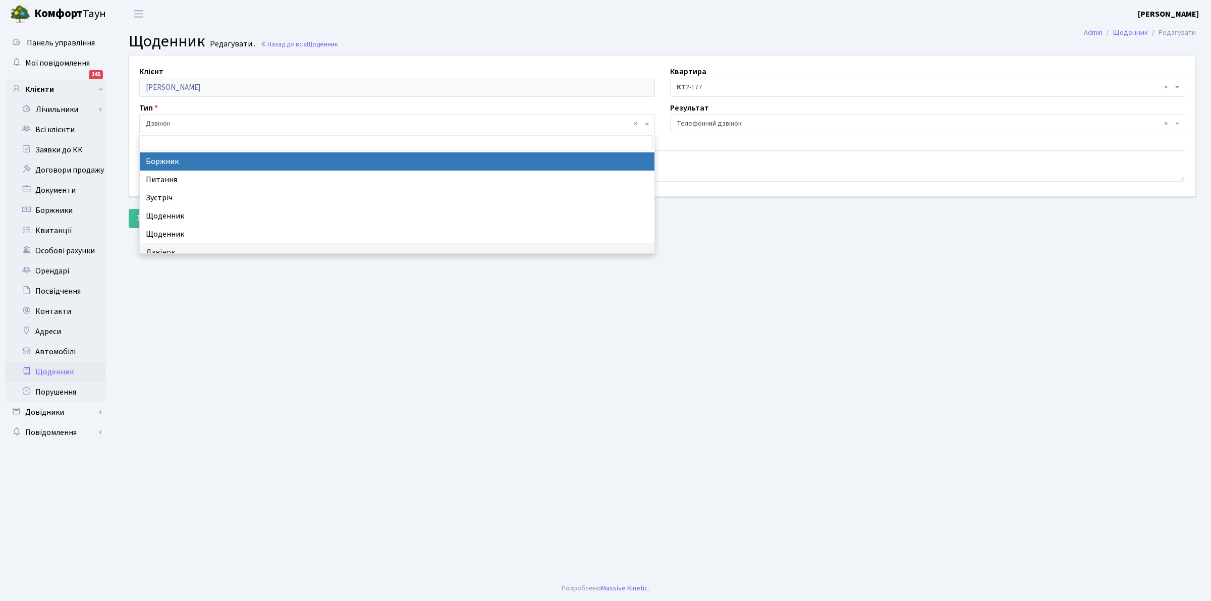
select select "189"
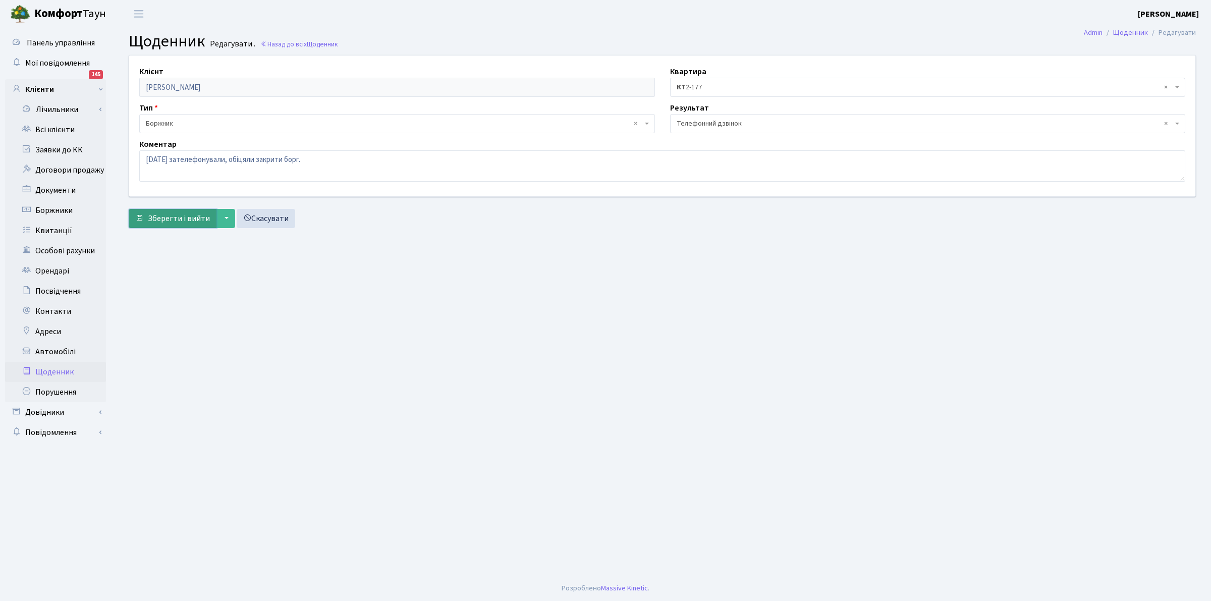
click at [189, 213] on span "Зберегти і вийти" at bounding box center [179, 218] width 62 height 11
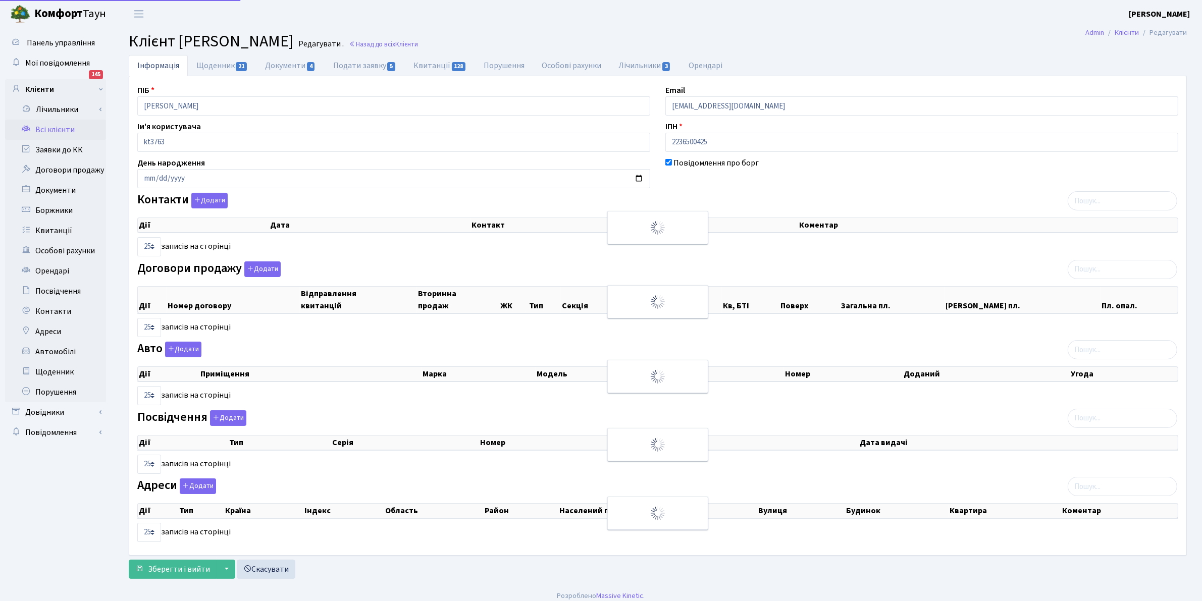
checkbox input "true"
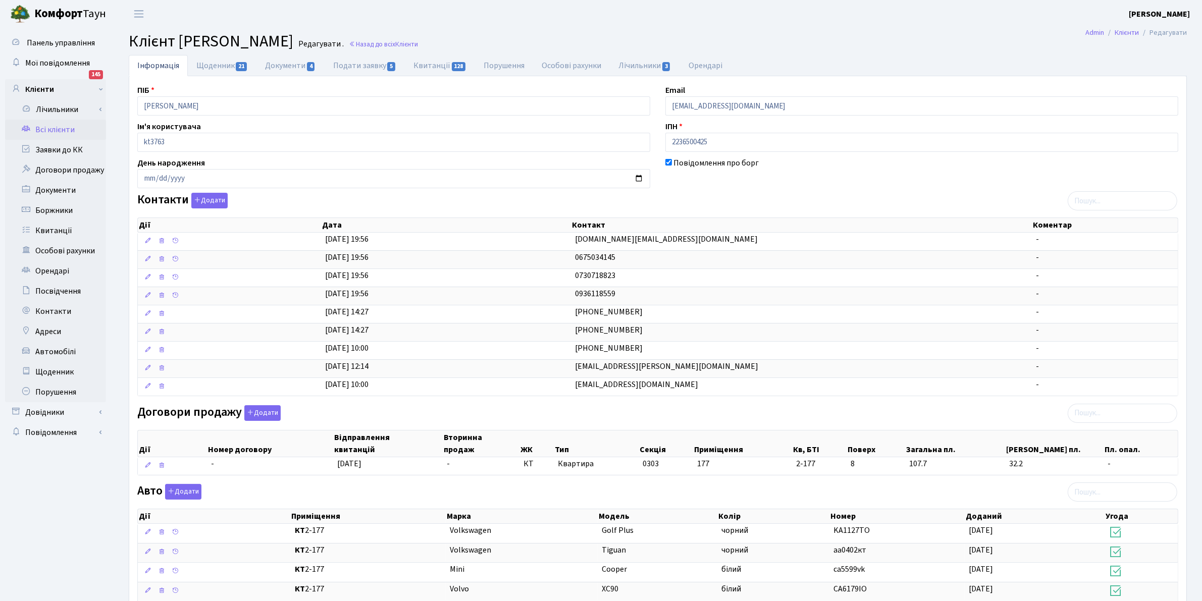
click at [42, 124] on link "Всі клієнти" at bounding box center [55, 130] width 101 height 20
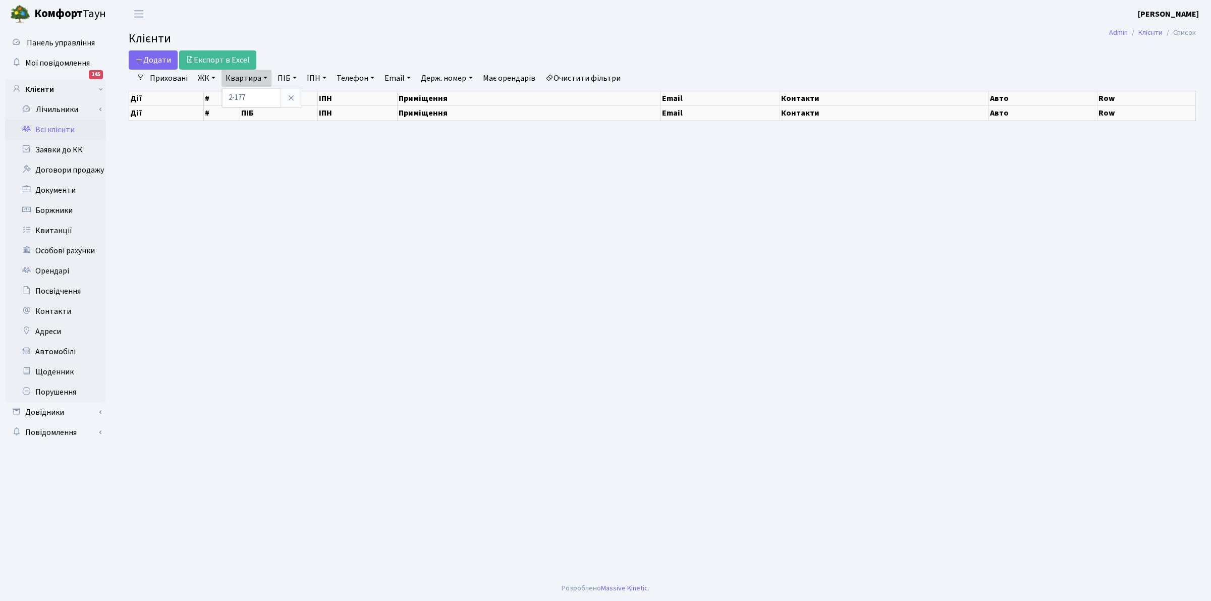
select select "25"
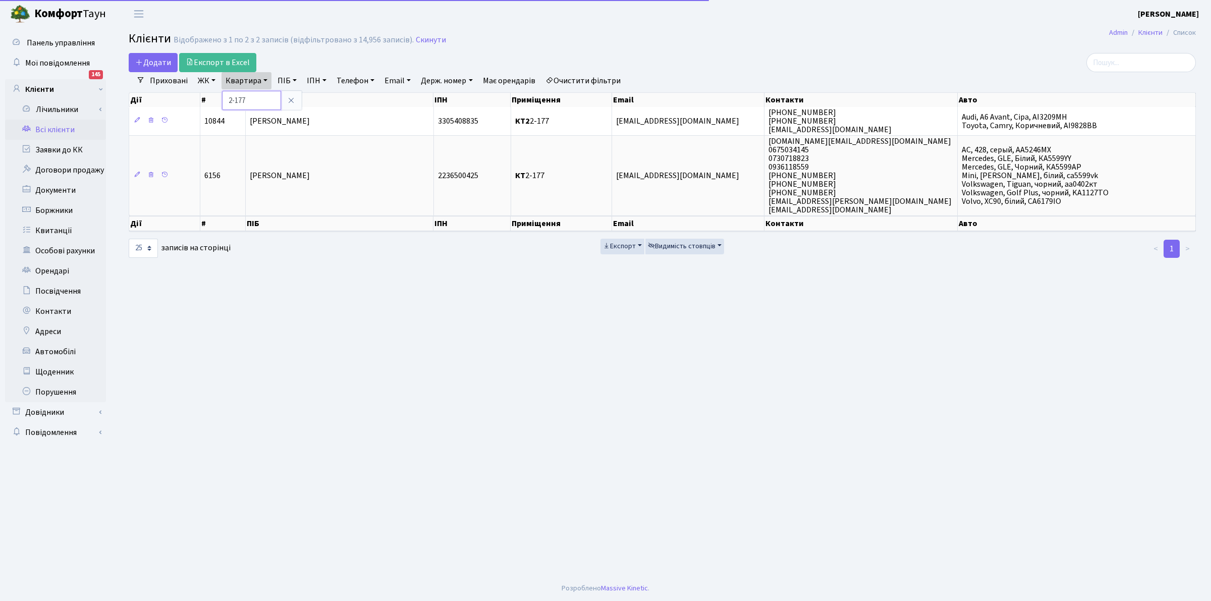
click at [258, 106] on input "2-177" at bounding box center [251, 100] width 59 height 19
type input "2"
type input "п"
type input "П27-64"
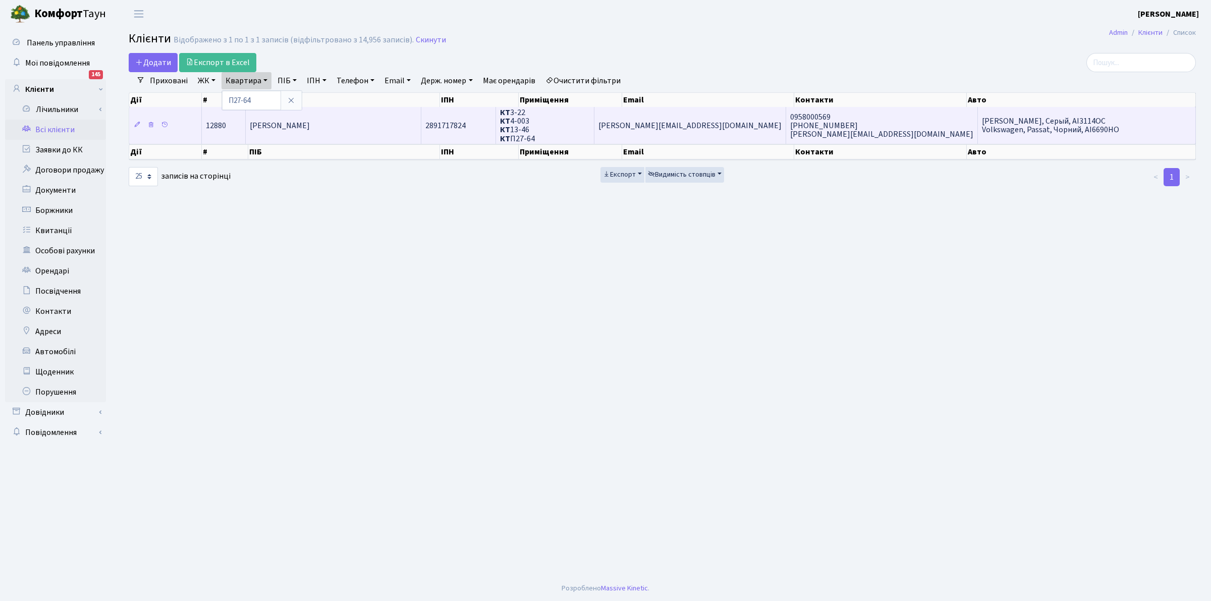
click at [295, 124] on span "[PERSON_NAME]" at bounding box center [280, 125] width 60 height 11
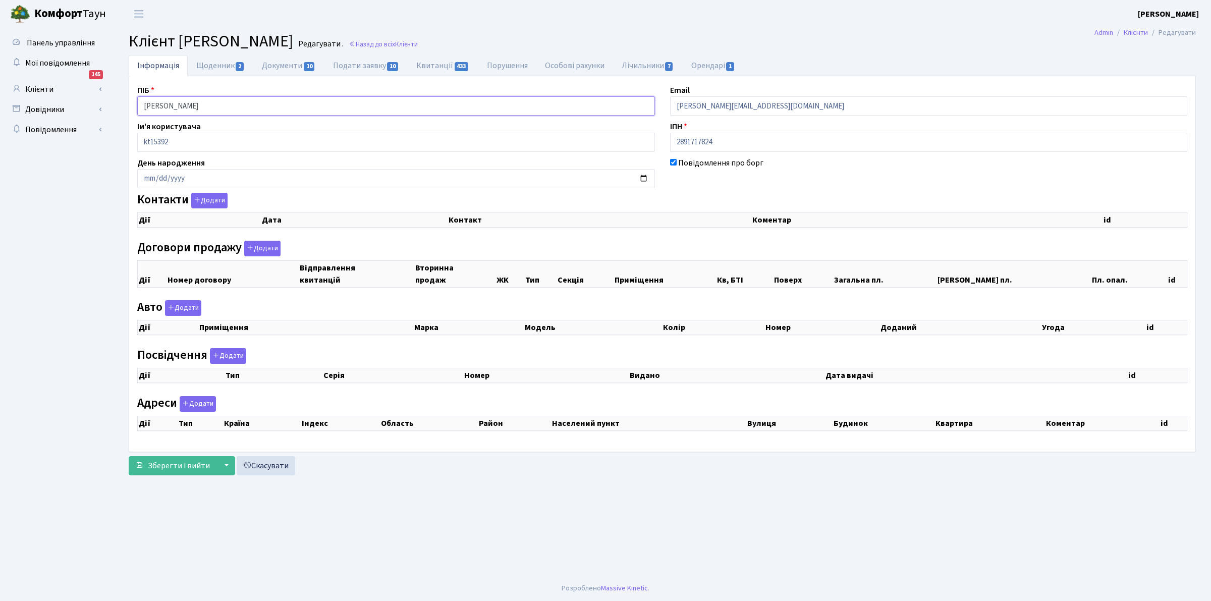
click at [251, 106] on input "[PERSON_NAME]" at bounding box center [396, 105] width 518 height 19
drag, startPoint x: 240, startPoint y: 106, endPoint x: 96, endPoint y: 115, distance: 143.6
click at [96, 115] on div "Панель управління Мої повідомлення 145 Клієнти Лічильники" at bounding box center [605, 302] width 1211 height 548
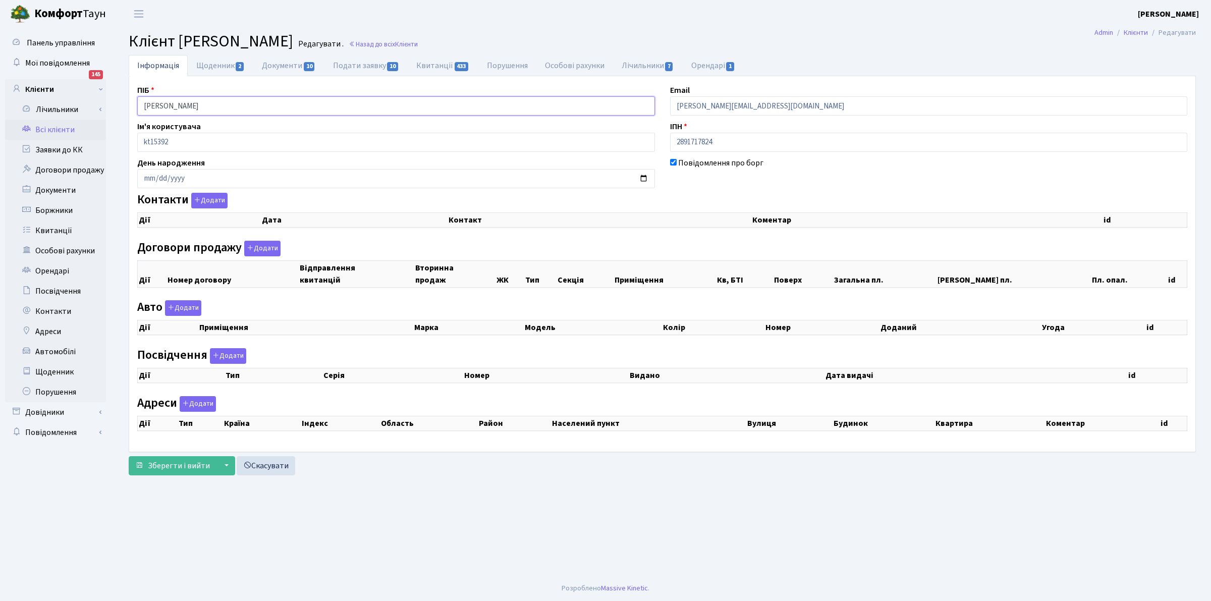
checkbox input "true"
select select "25"
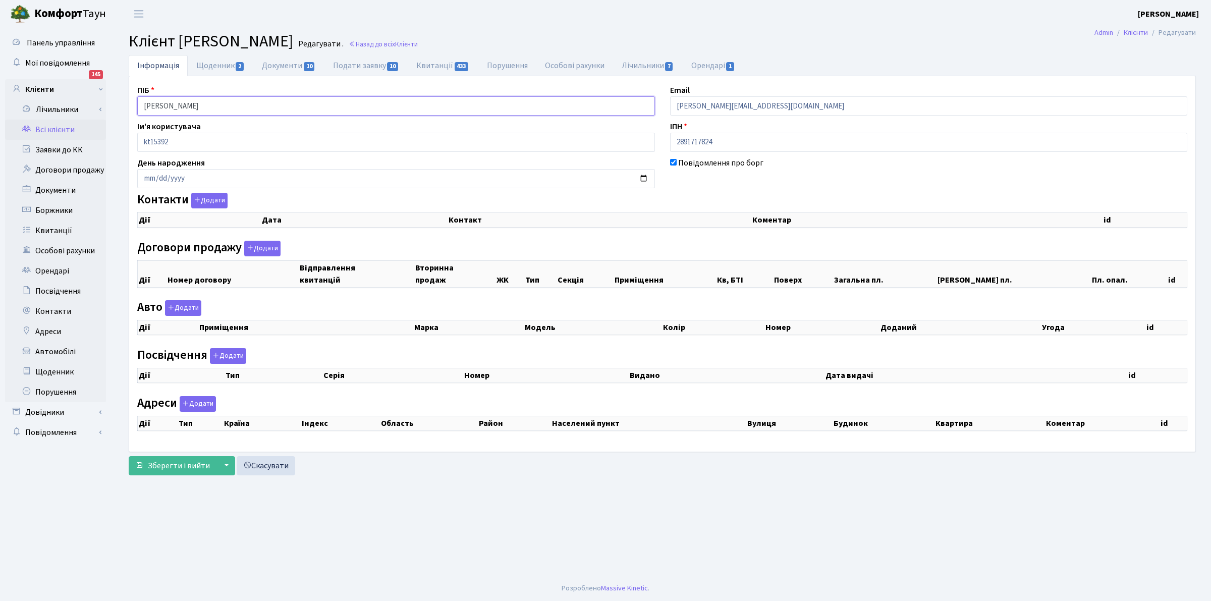
select select "25"
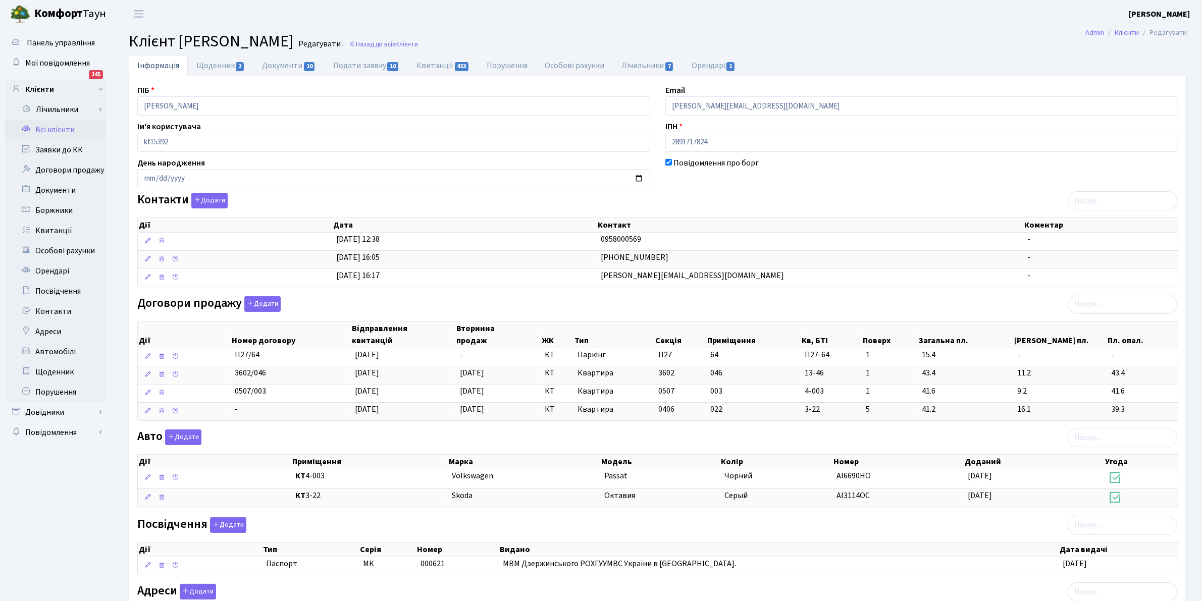
click at [831, 19] on header "Комфорт Таун Клишко І. В. Мій обліковий запис Вийти" at bounding box center [601, 14] width 1202 height 28
click at [45, 125] on link "Всі клієнти" at bounding box center [55, 130] width 101 height 20
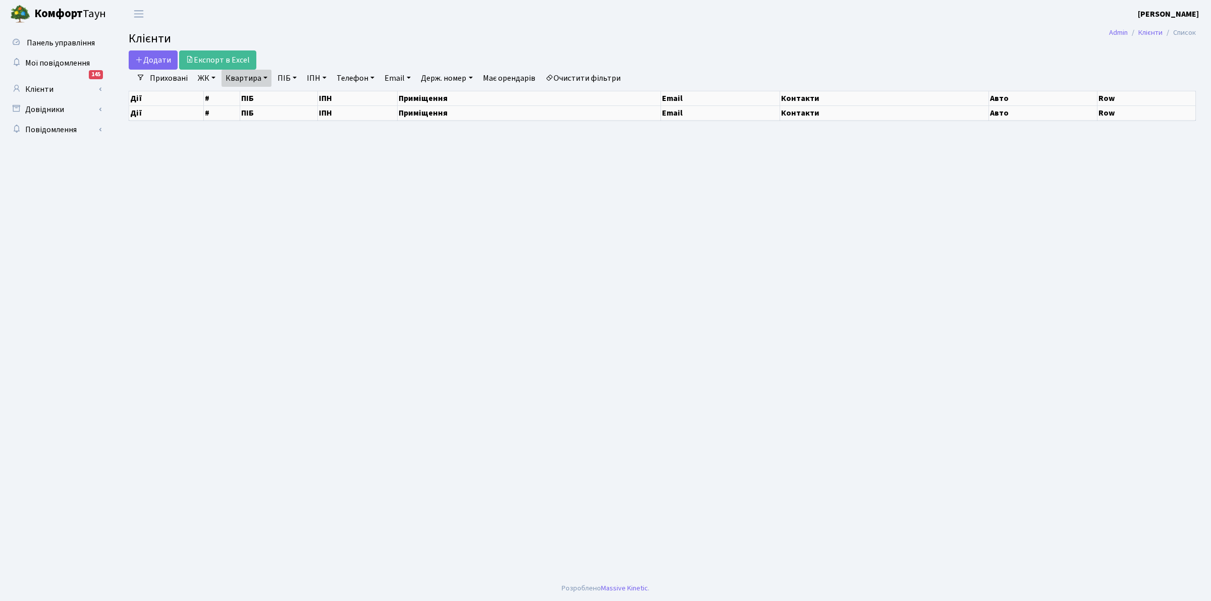
click at [564, 76] on link "Очистити фільтри" at bounding box center [583, 78] width 83 height 17
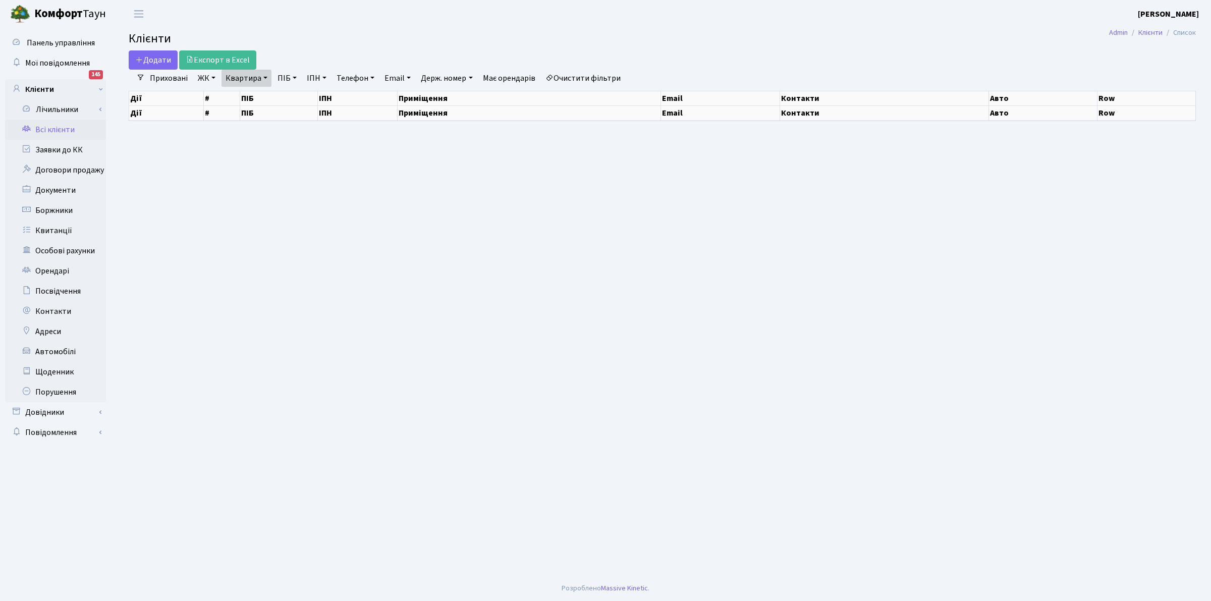
select select "25"
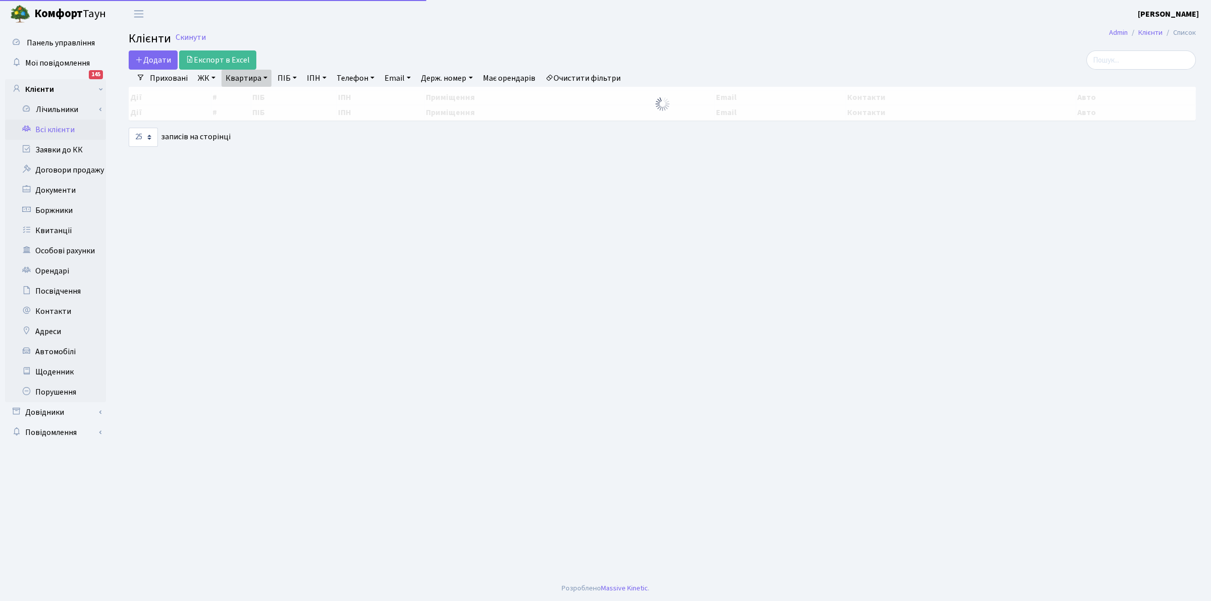
click at [248, 82] on link "Квартира" at bounding box center [247, 78] width 50 height 17
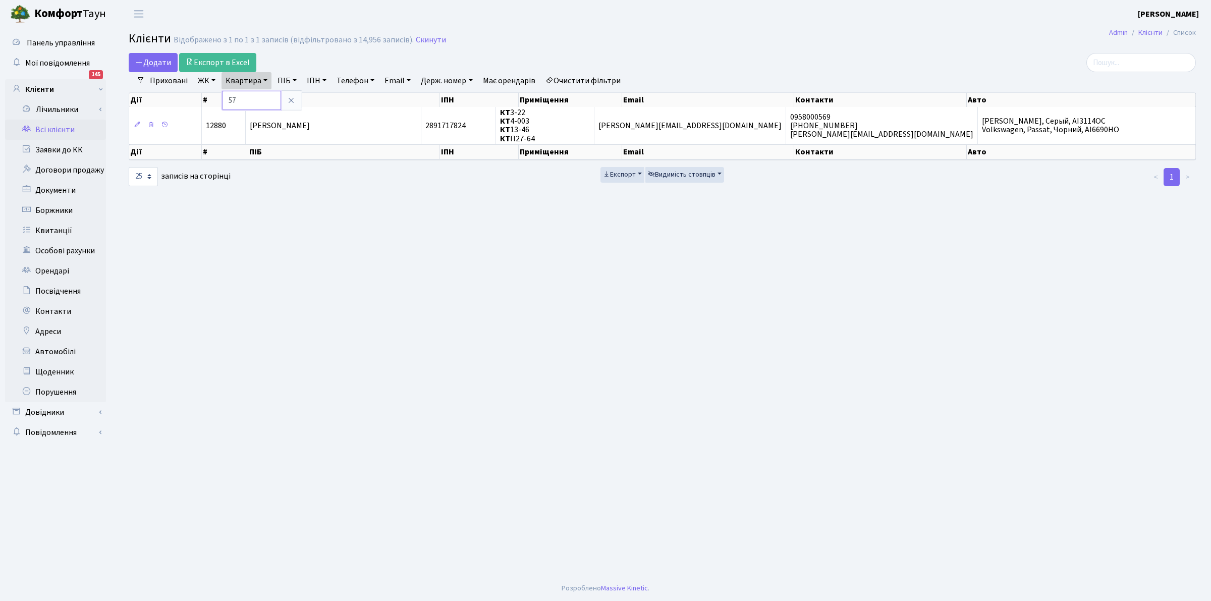
type input "57"
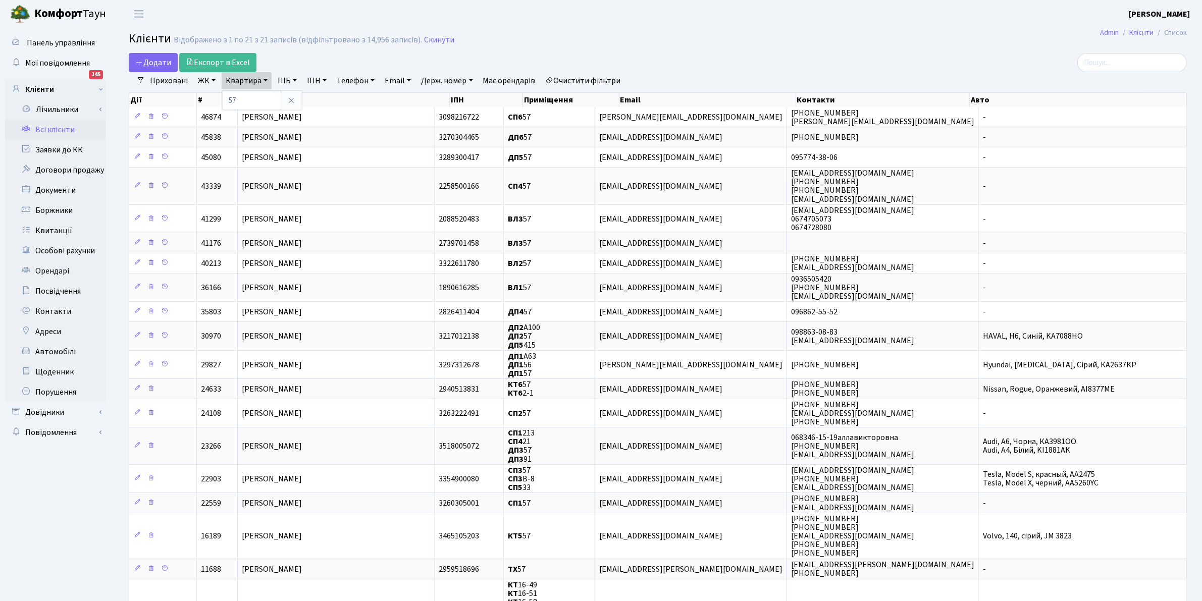
click at [201, 79] on link "ЖК" at bounding box center [207, 80] width 26 height 17
click at [253, 189] on li "КТ7, вул. [PERSON_NAME][STREET_ADDRESS]" at bounding box center [257, 203] width 122 height 29
